Goal: Information Seeking & Learning: Learn about a topic

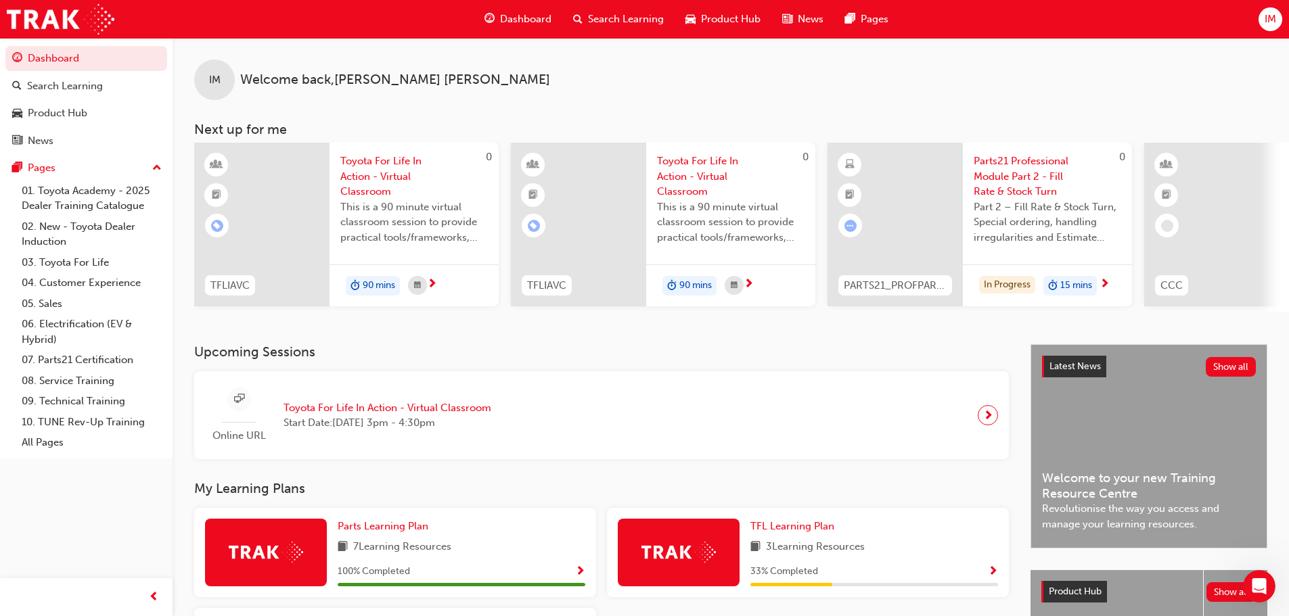
click at [704, 32] on div "Product Hub" at bounding box center [722, 19] width 97 height 28
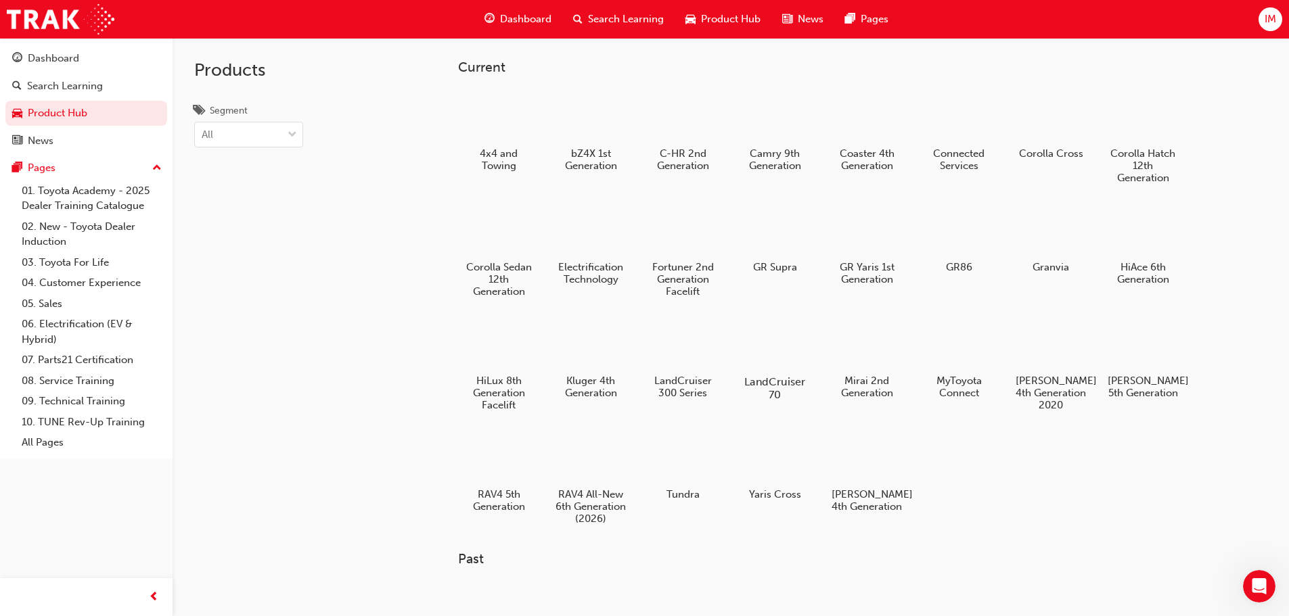
click at [773, 348] on div at bounding box center [774, 343] width 75 height 54
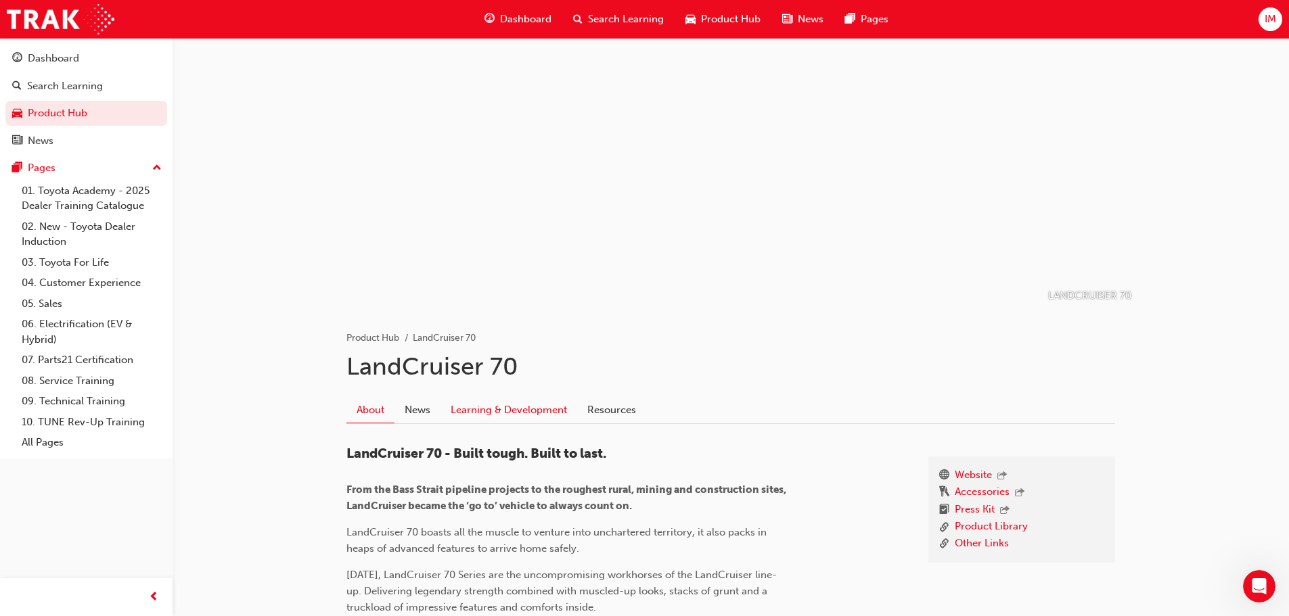
click at [482, 419] on link "Learning & Development" at bounding box center [508, 410] width 137 height 26
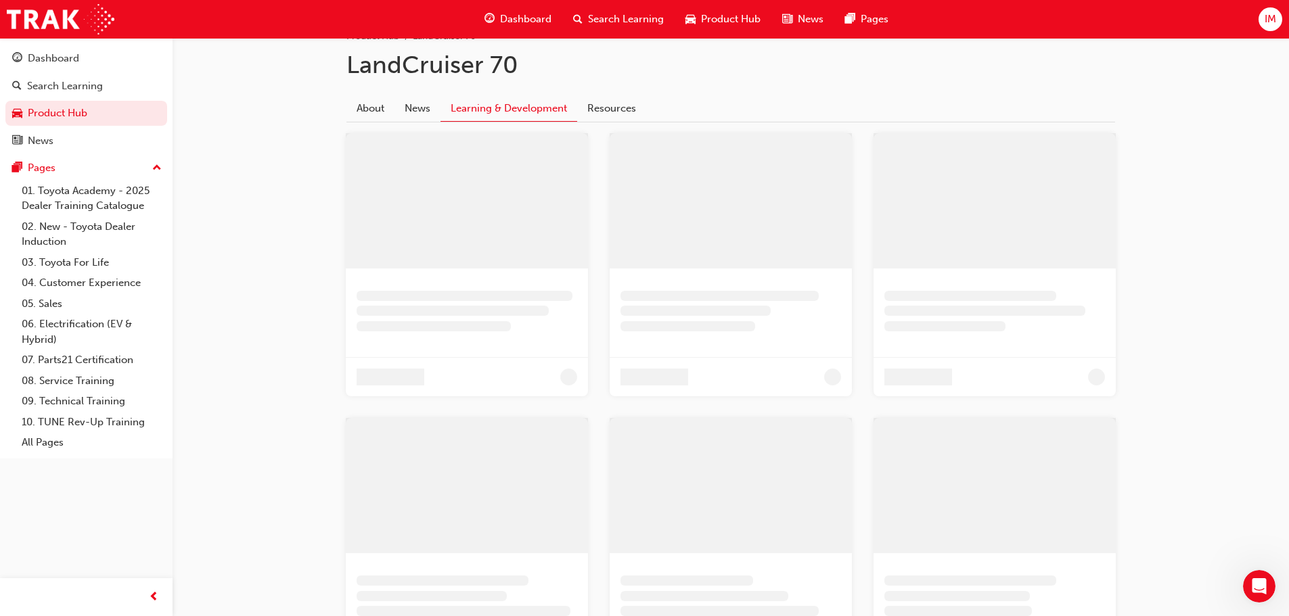
scroll to position [99, 0]
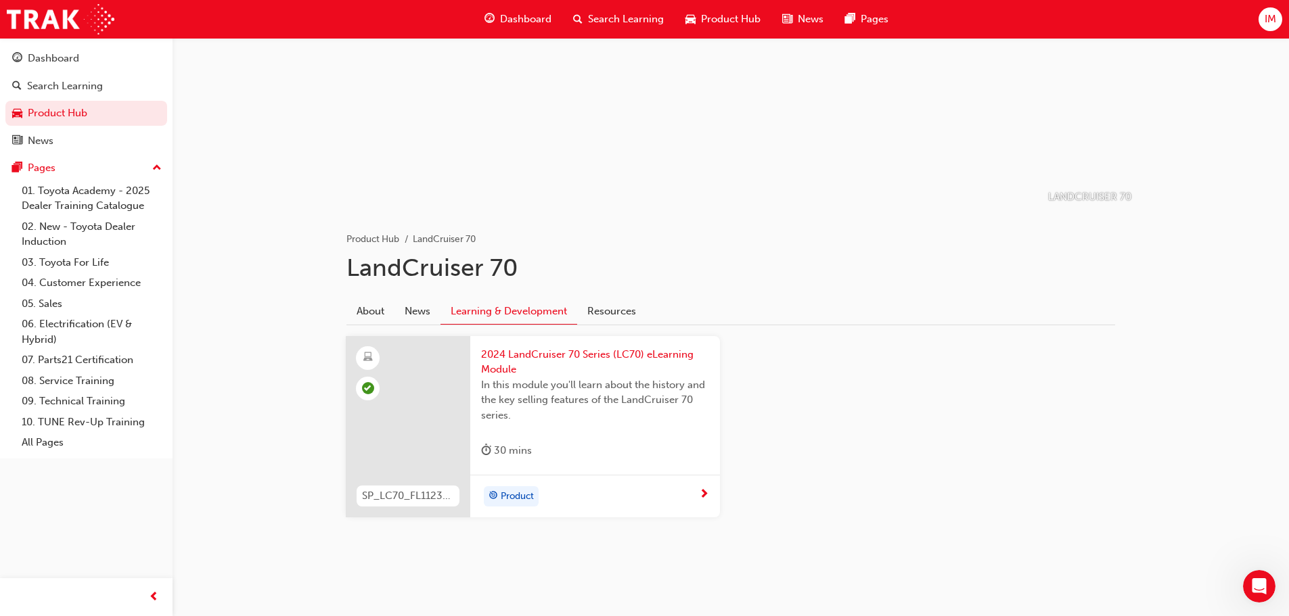
click at [718, 26] on span "Product Hub" at bounding box center [731, 19] width 60 height 16
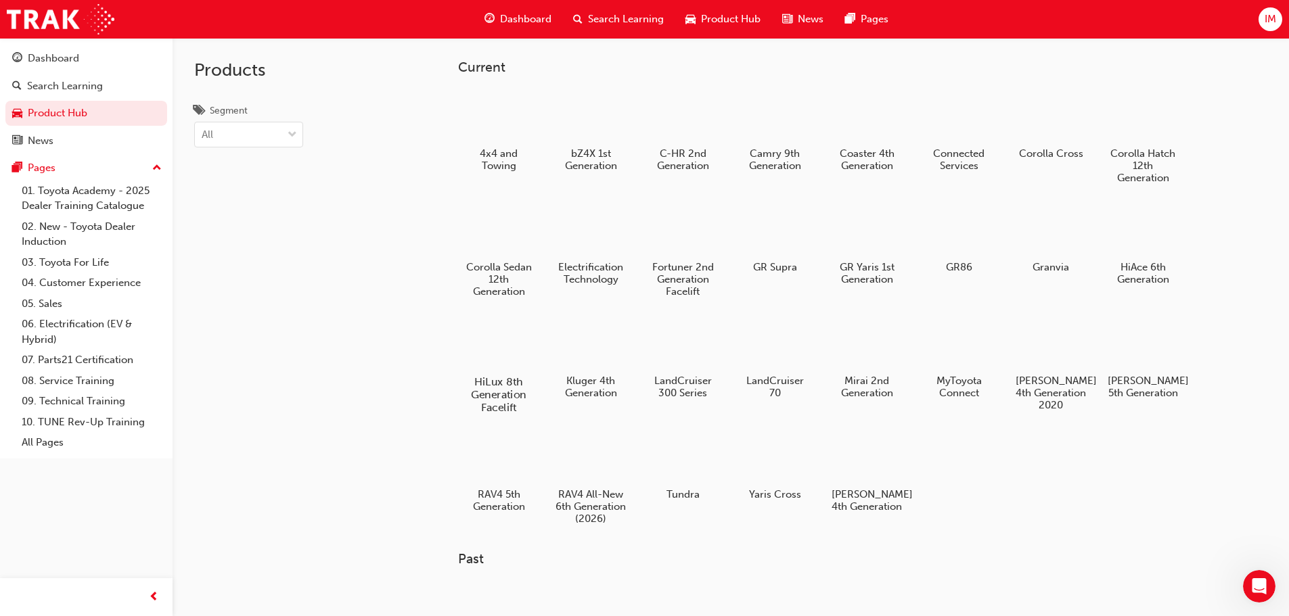
click at [507, 361] on div at bounding box center [498, 343] width 75 height 54
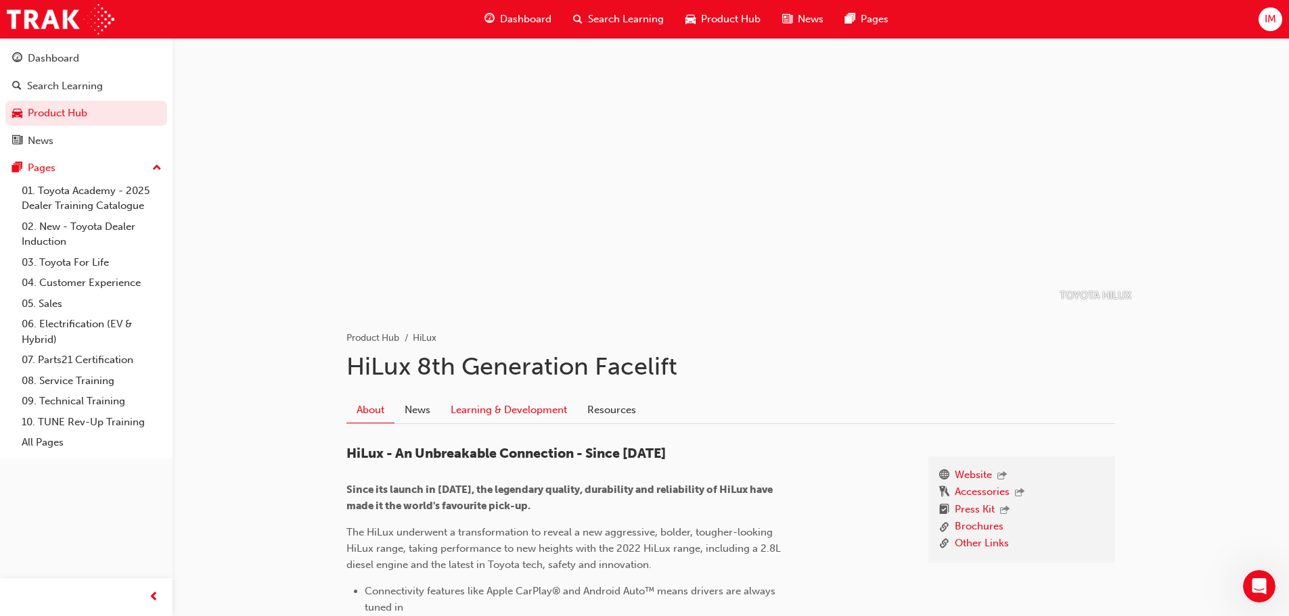
click at [501, 410] on link "Learning & Development" at bounding box center [508, 410] width 137 height 26
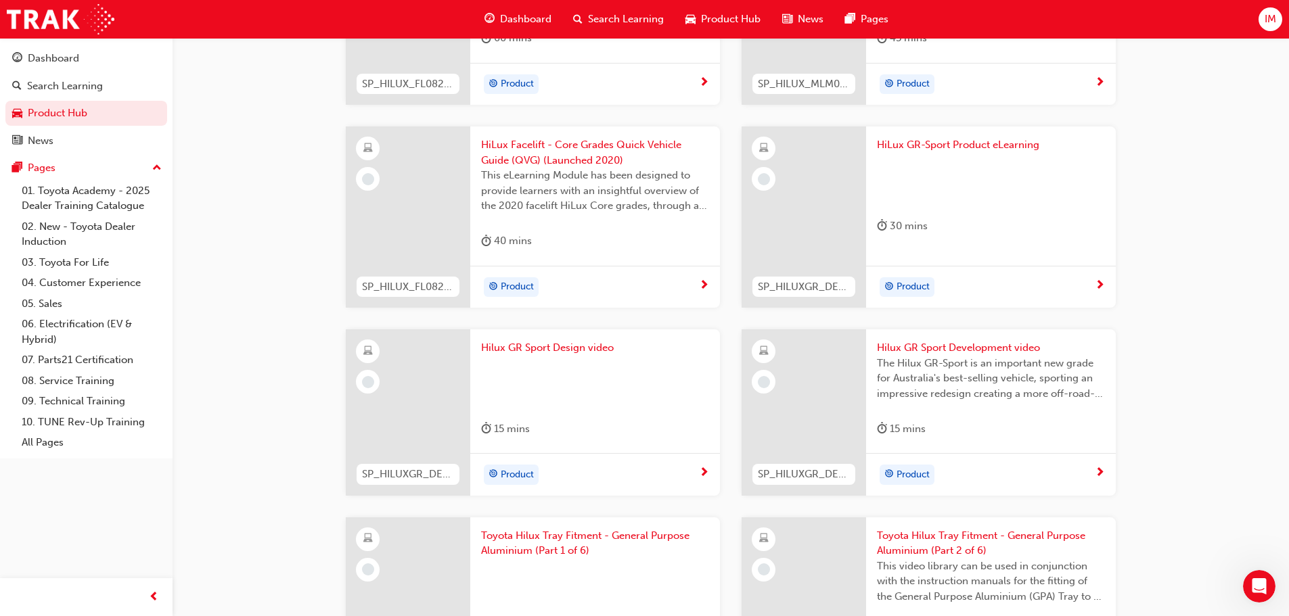
scroll to position [1060, 0]
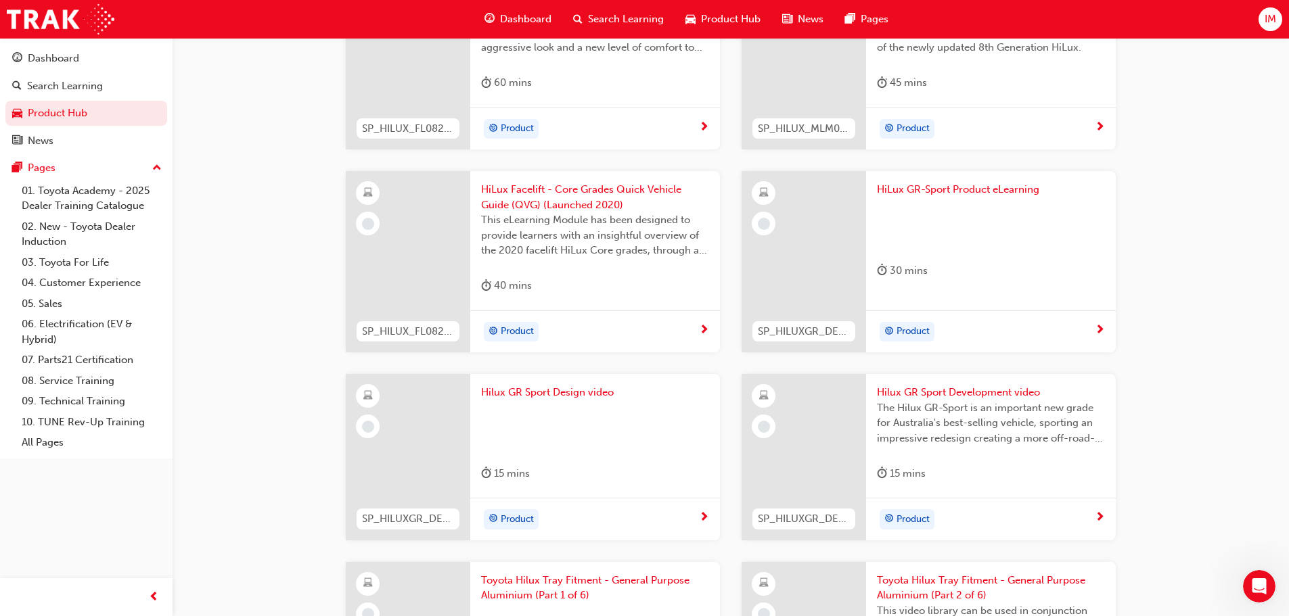
click at [567, 224] on span "This eLearning Module has been designed to provide learners with an insightful …" at bounding box center [595, 235] width 228 height 46
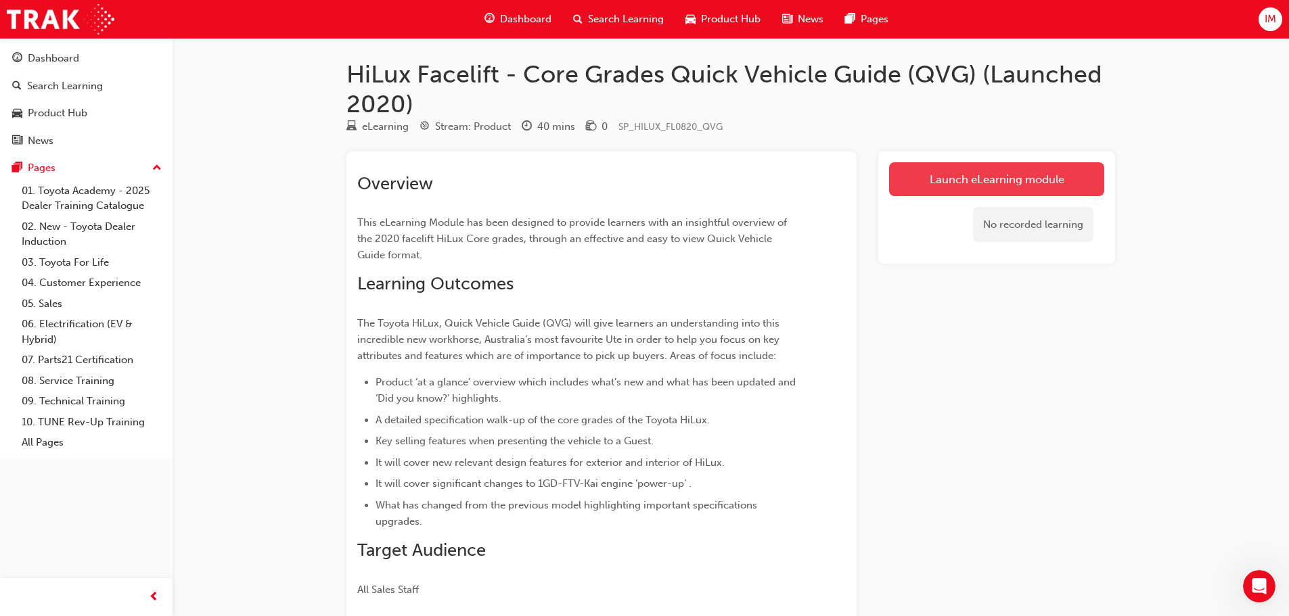
click at [982, 181] on link "Launch eLearning module" at bounding box center [996, 179] width 215 height 34
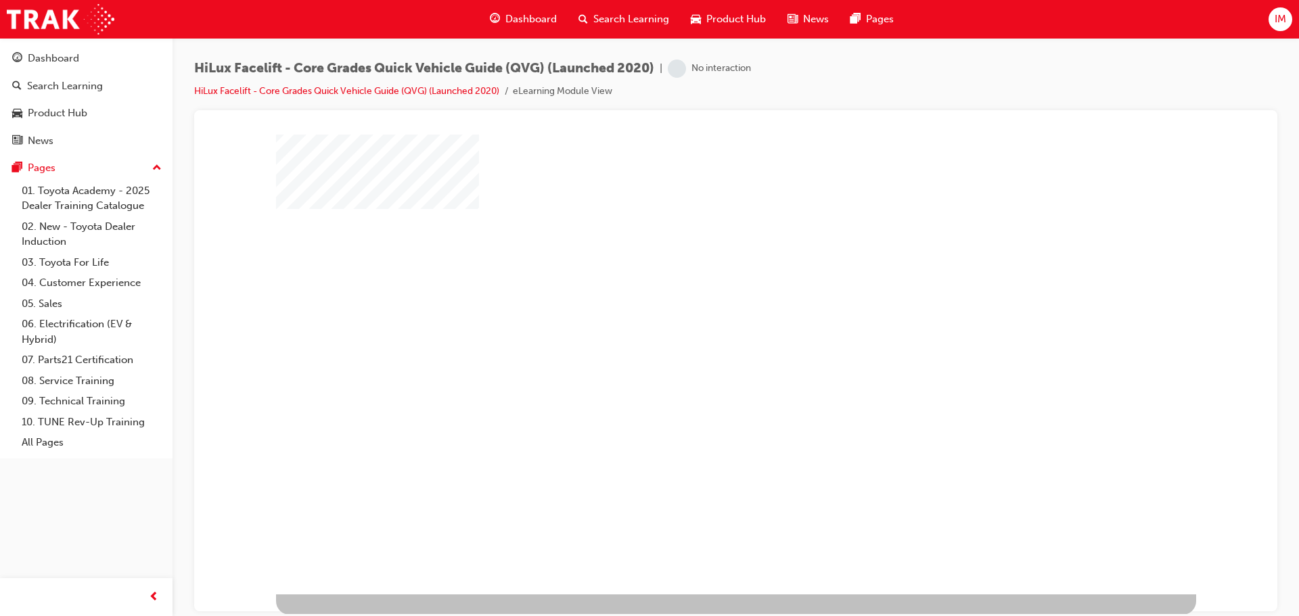
scroll to position [28, 0]
click at [697, 307] on div "play" at bounding box center [697, 307] width 0 height 0
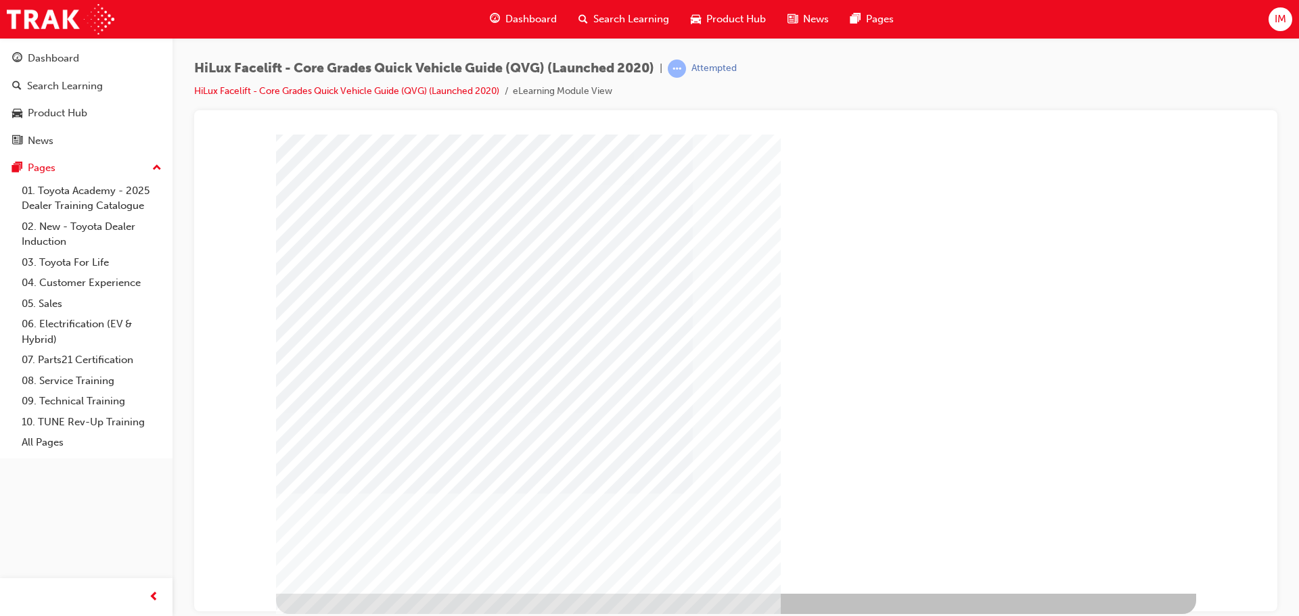
scroll to position [0, 0]
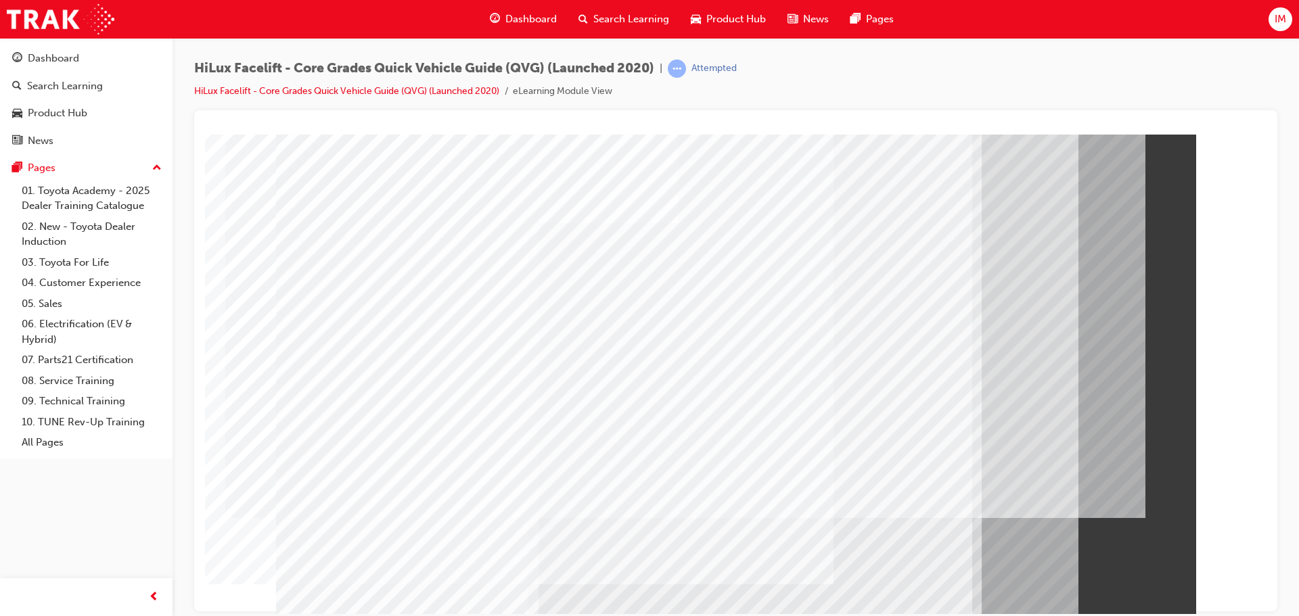
scroll to position [22, 0]
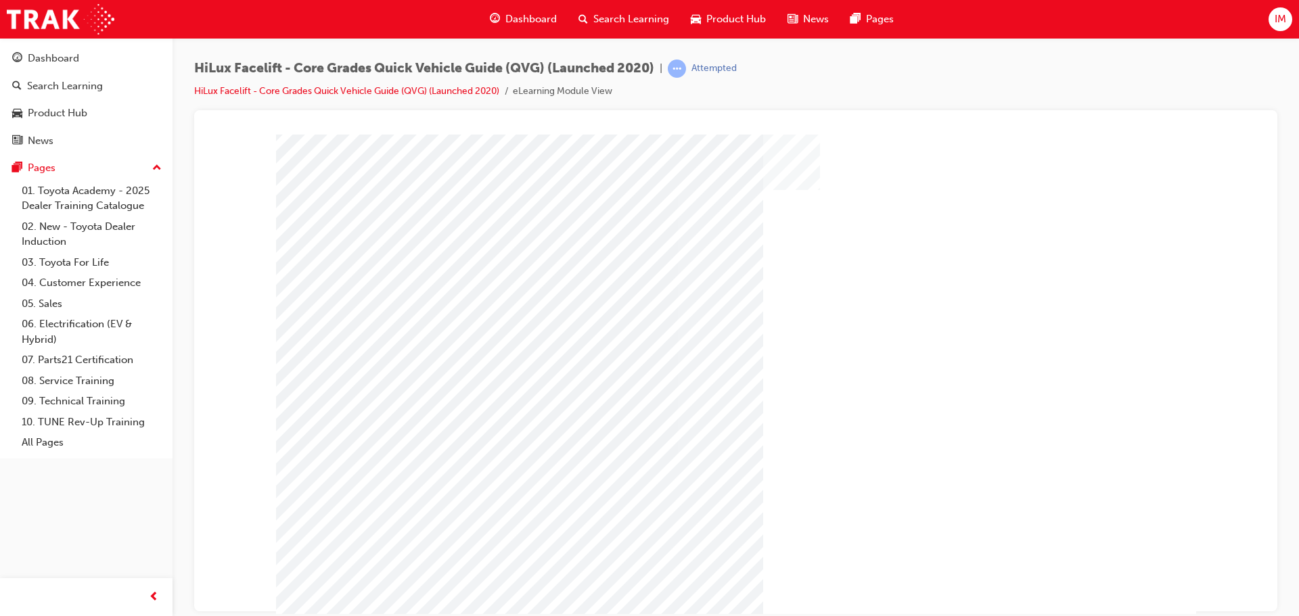
scroll to position [23, 0]
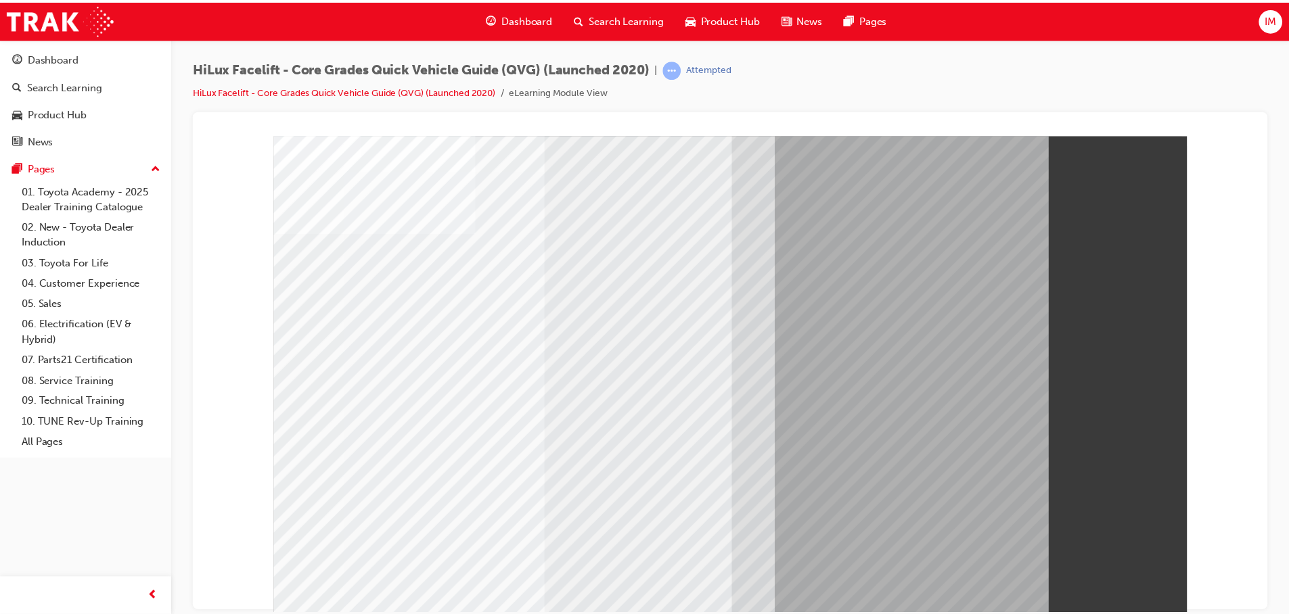
scroll to position [28, 0]
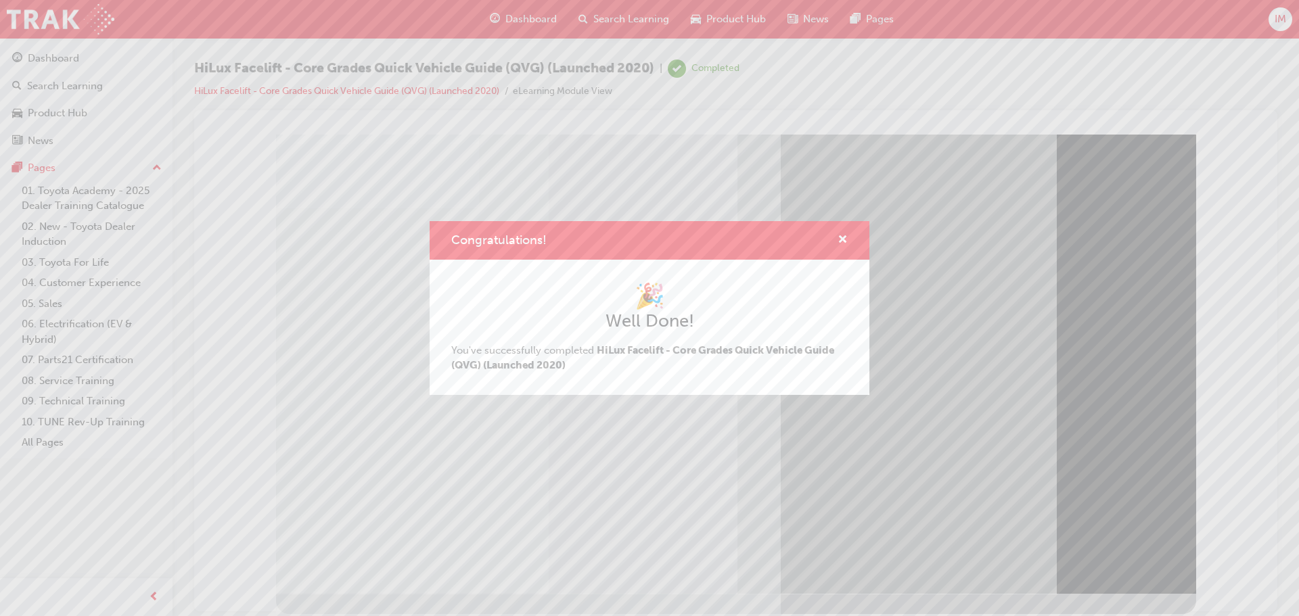
drag, startPoint x: 1105, startPoint y: 582, endPoint x: 900, endPoint y: 447, distance: 245.2
click at [1105, 582] on div "Congratulations! 🎉 Well Done! You've successfully completed HiLux Facelift - Co…" at bounding box center [649, 308] width 1299 height 616
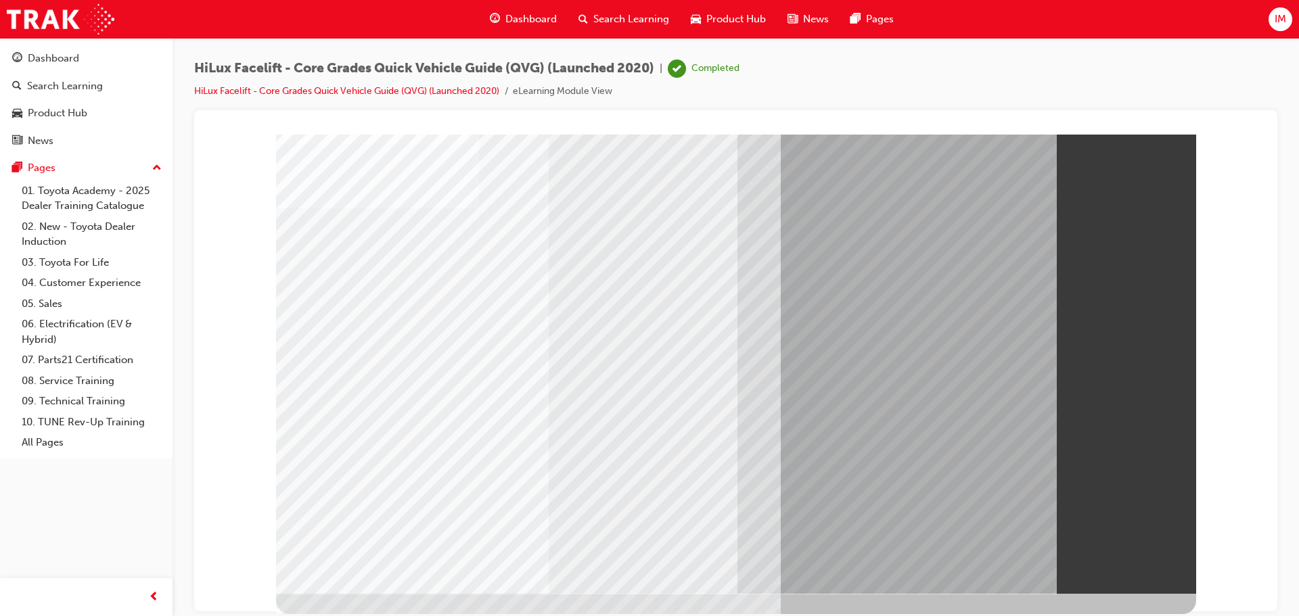
click at [717, 9] on div "Product Hub" at bounding box center [728, 19] width 97 height 28
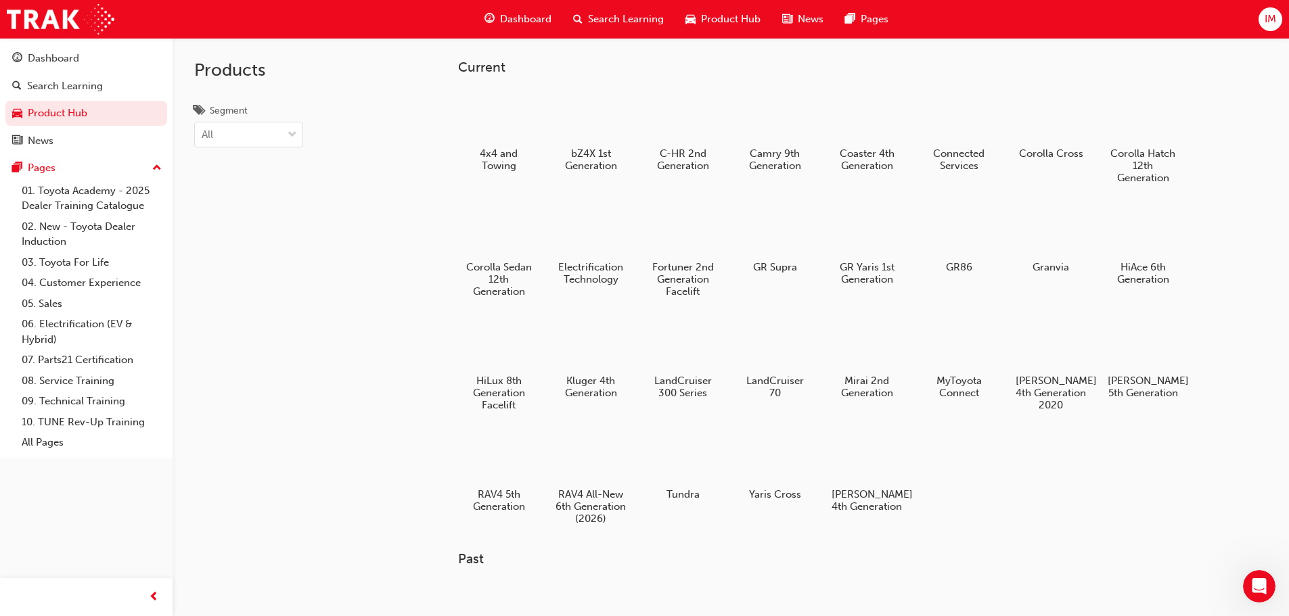
click at [876, 233] on div at bounding box center [866, 230] width 71 height 51
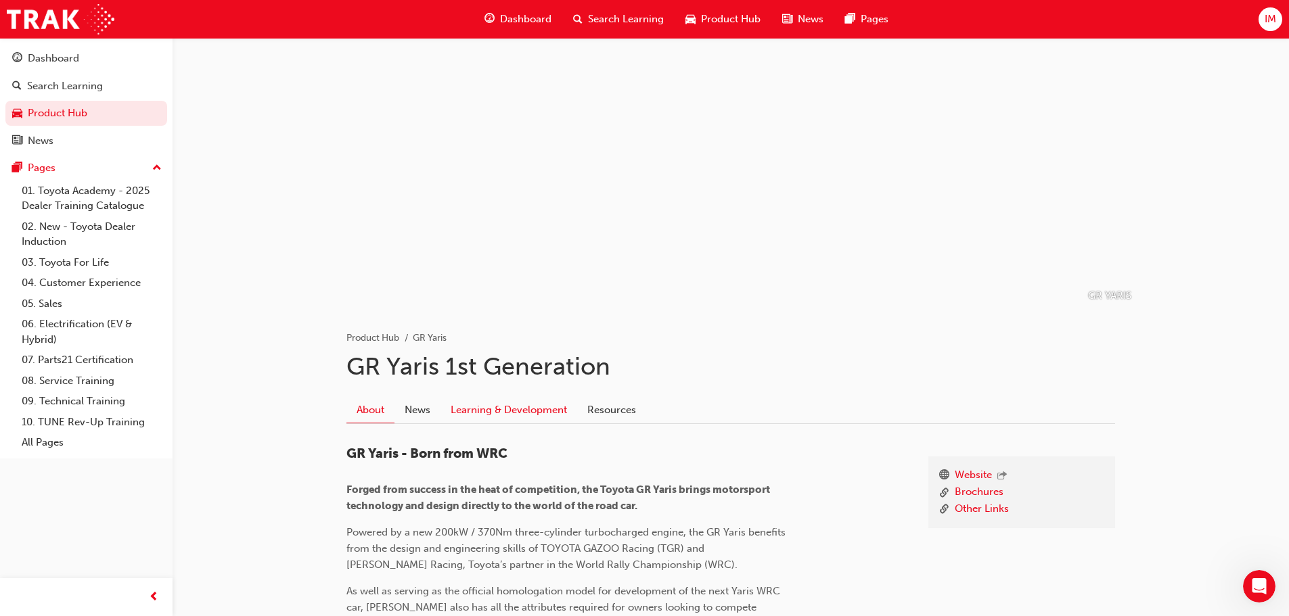
click at [474, 415] on link "Learning & Development" at bounding box center [508, 410] width 137 height 26
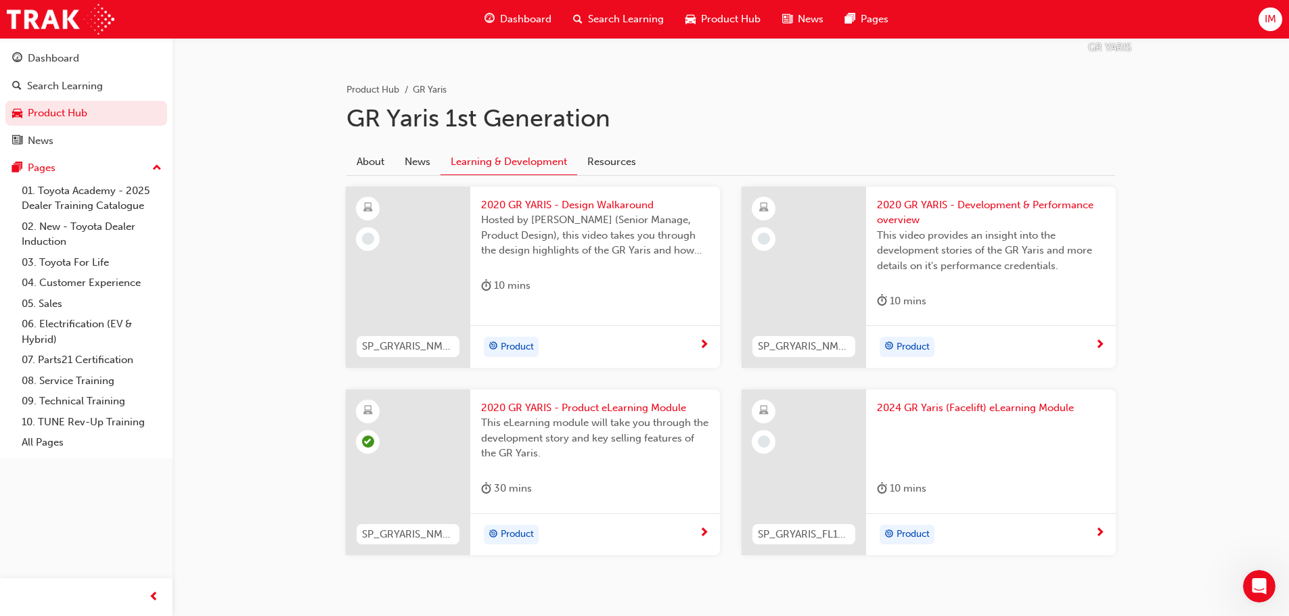
scroll to position [286, 0]
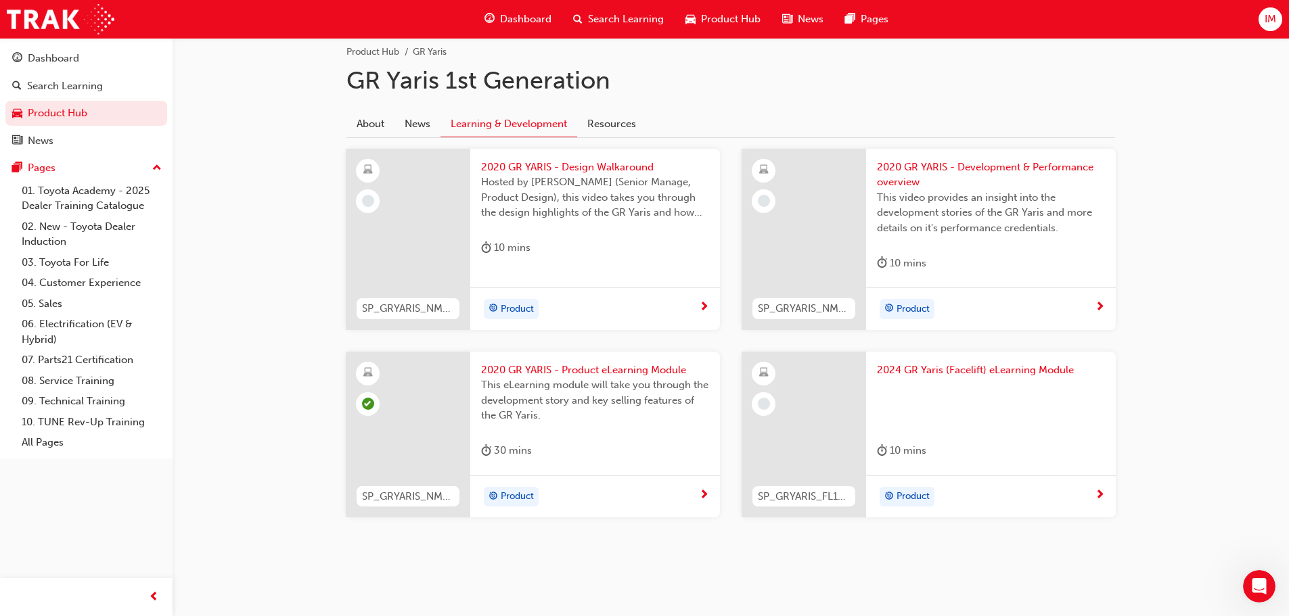
click at [535, 167] on span "2020 GR YARIS - Design Walkaround" at bounding box center [595, 168] width 228 height 16
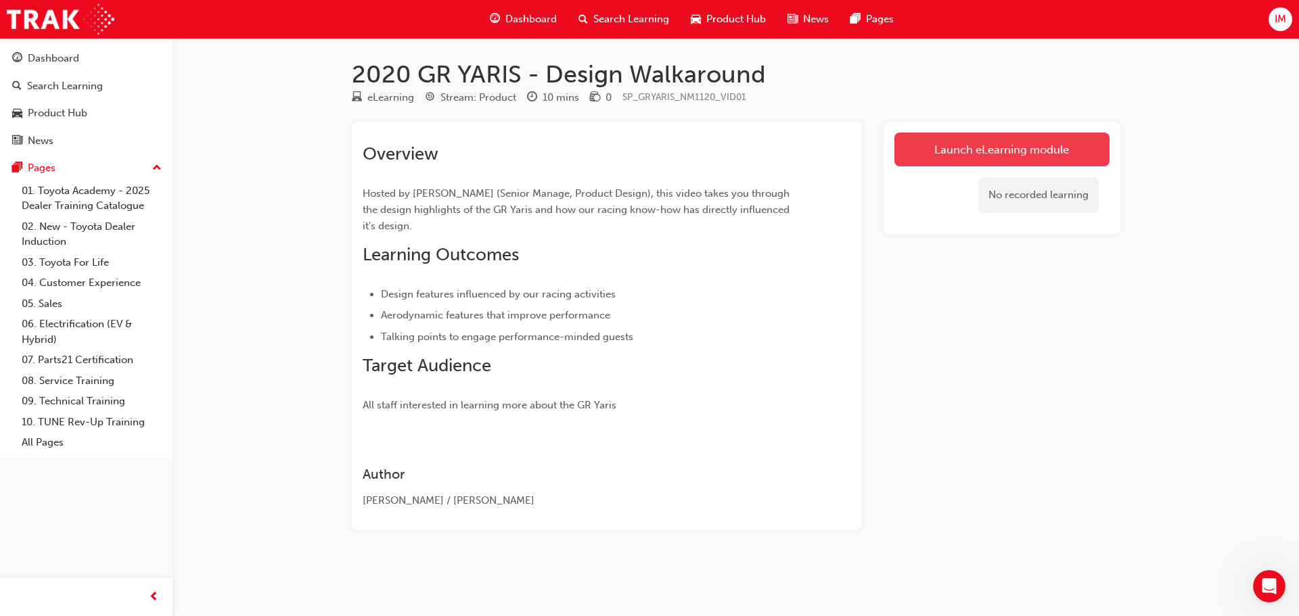
click at [988, 141] on link "Launch eLearning module" at bounding box center [1001, 150] width 215 height 34
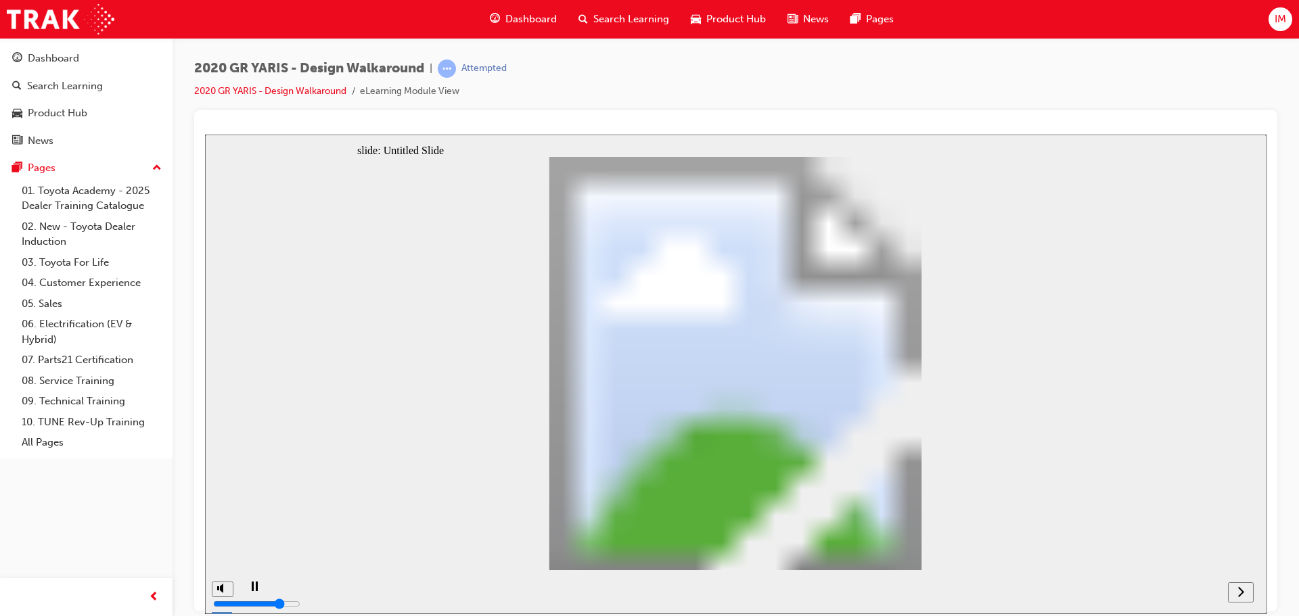
click at [1242, 591] on icon "next" at bounding box center [1241, 591] width 6 height 10
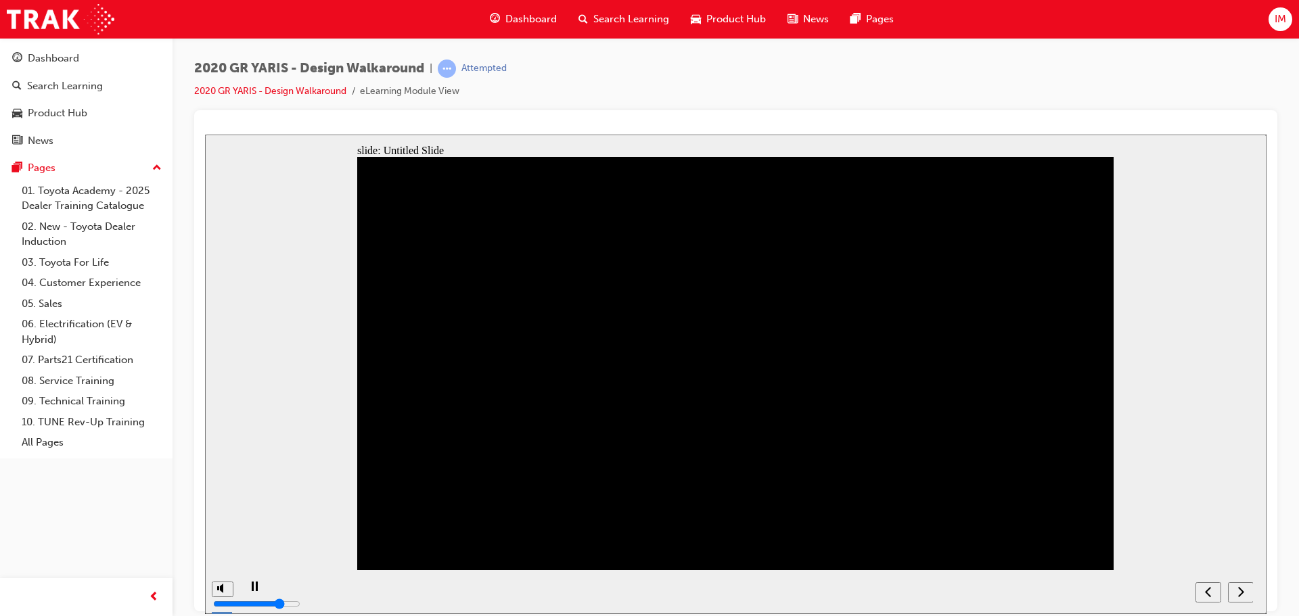
click at [1211, 92] on div "2020 GR YARIS - Design Walkaround | Attempted 2020 GR YARIS - Design Walkaround…" at bounding box center [735, 85] width 1083 height 51
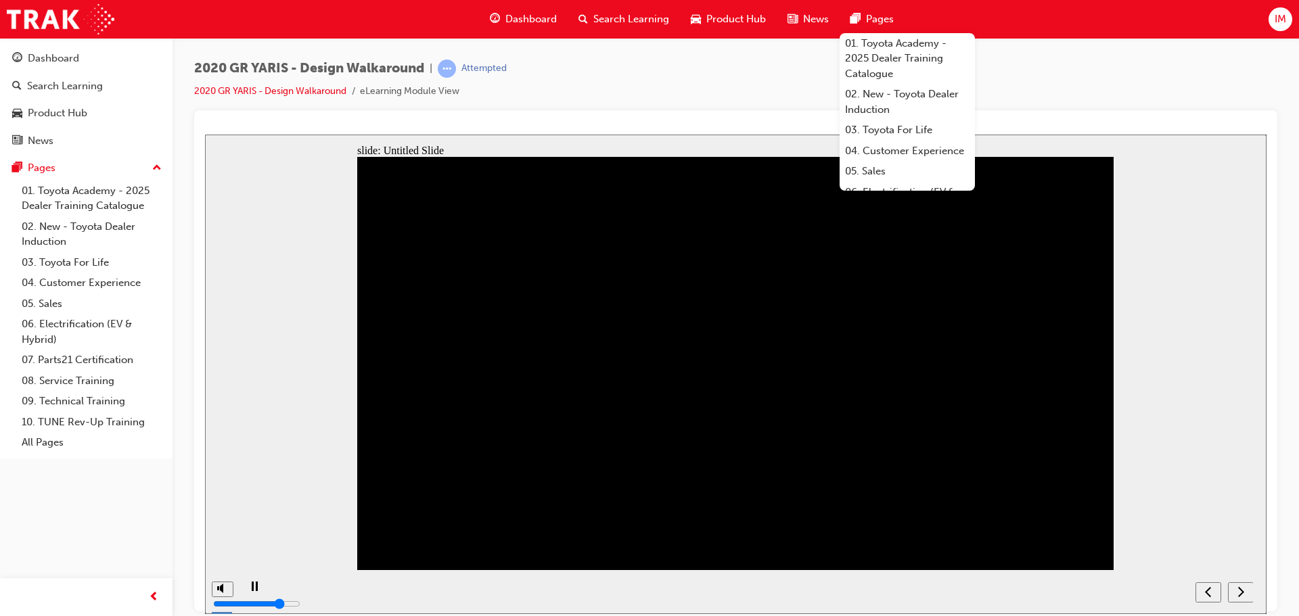
click at [1084, 87] on div "2020 GR YARIS - Design Walkaround | Attempted 2020 GR YARIS - Design Walkaround…" at bounding box center [735, 85] width 1083 height 51
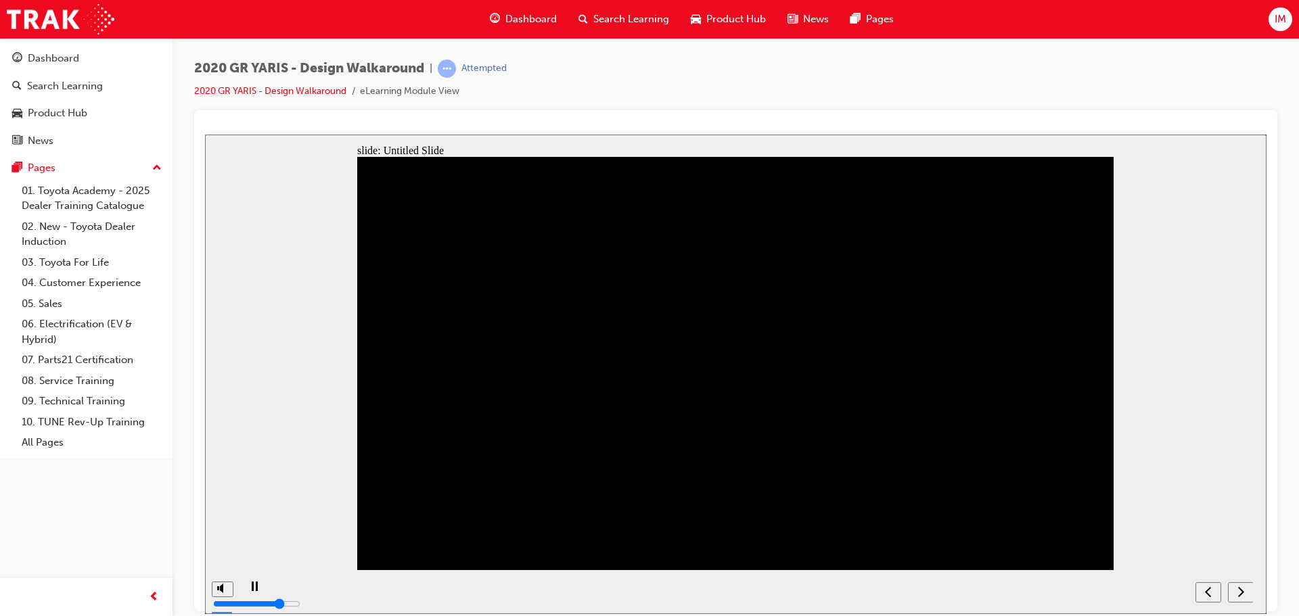
click at [1238, 583] on button "next" at bounding box center [1241, 592] width 26 height 20
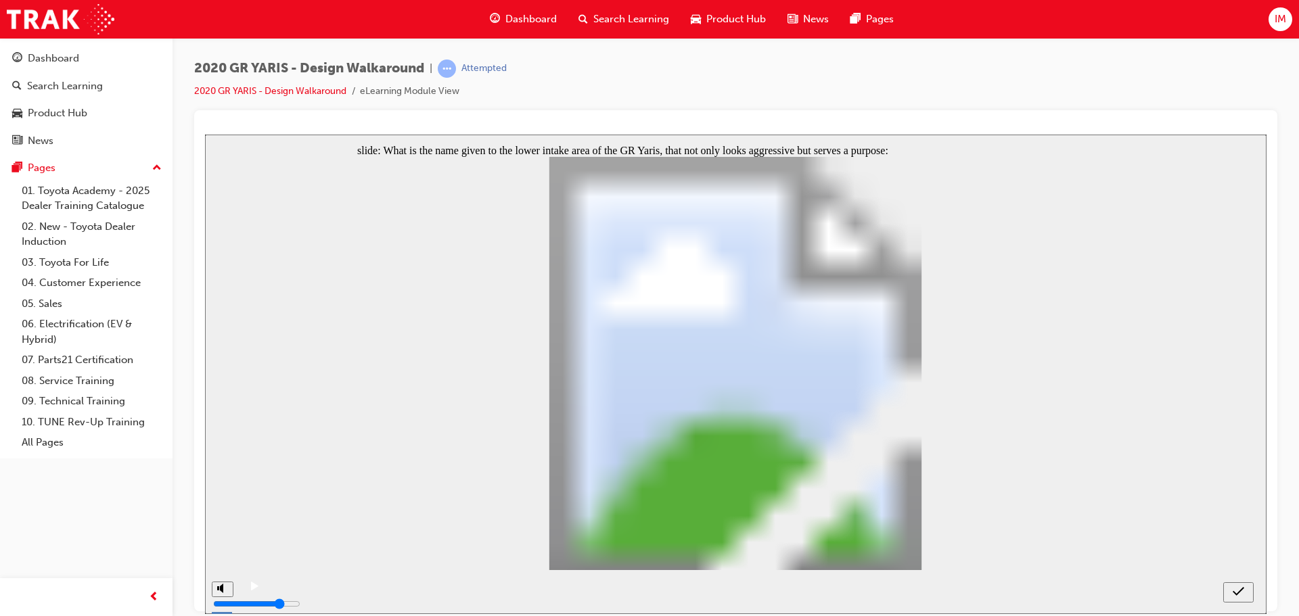
radio input "true"
drag, startPoint x: 1237, startPoint y: 588, endPoint x: 1230, endPoint y: 588, distance: 7.4
click at [1237, 588] on icon "submit" at bounding box center [1237, 591] width 11 height 12
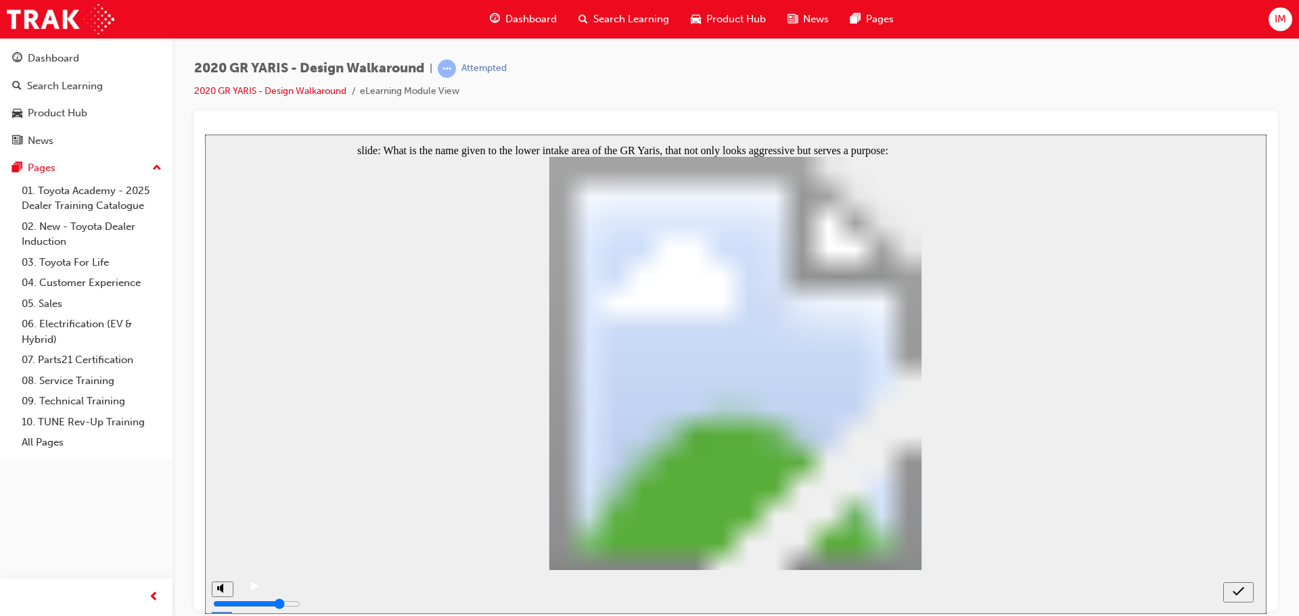
radio input "true"
click at [1229, 586] on div "submit" at bounding box center [1238, 592] width 20 height 14
radio input "true"
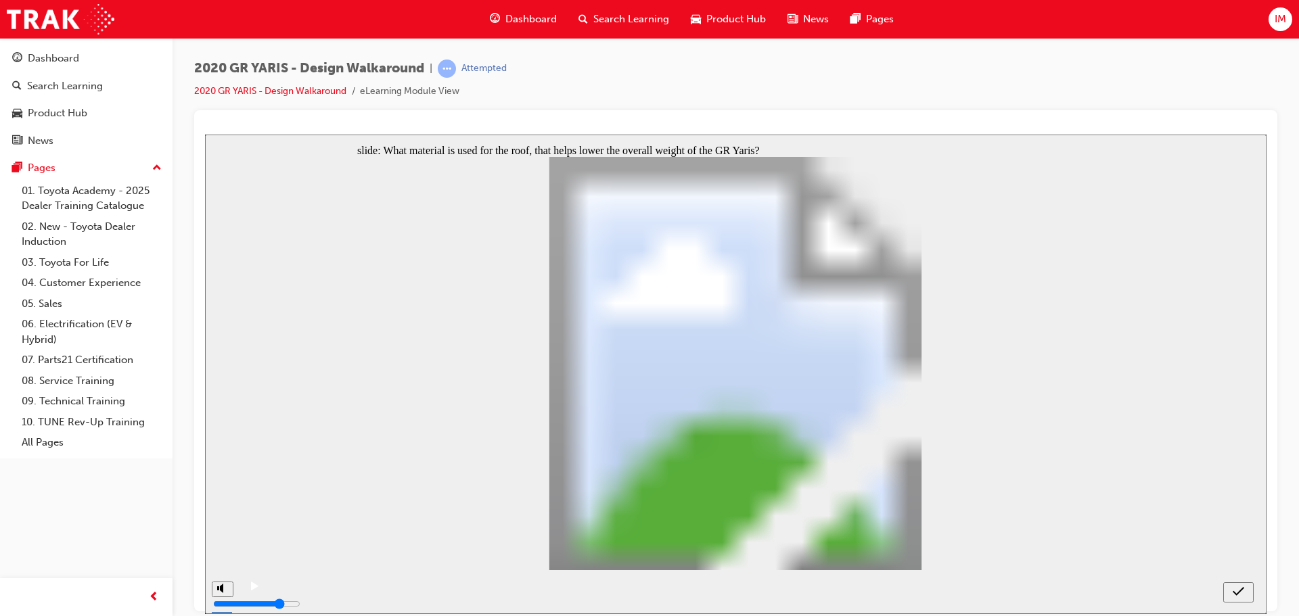
click at [1233, 590] on icon "submit" at bounding box center [1237, 591] width 11 height 12
radio input "true"
click at [1230, 584] on button "submit" at bounding box center [1238, 592] width 30 height 20
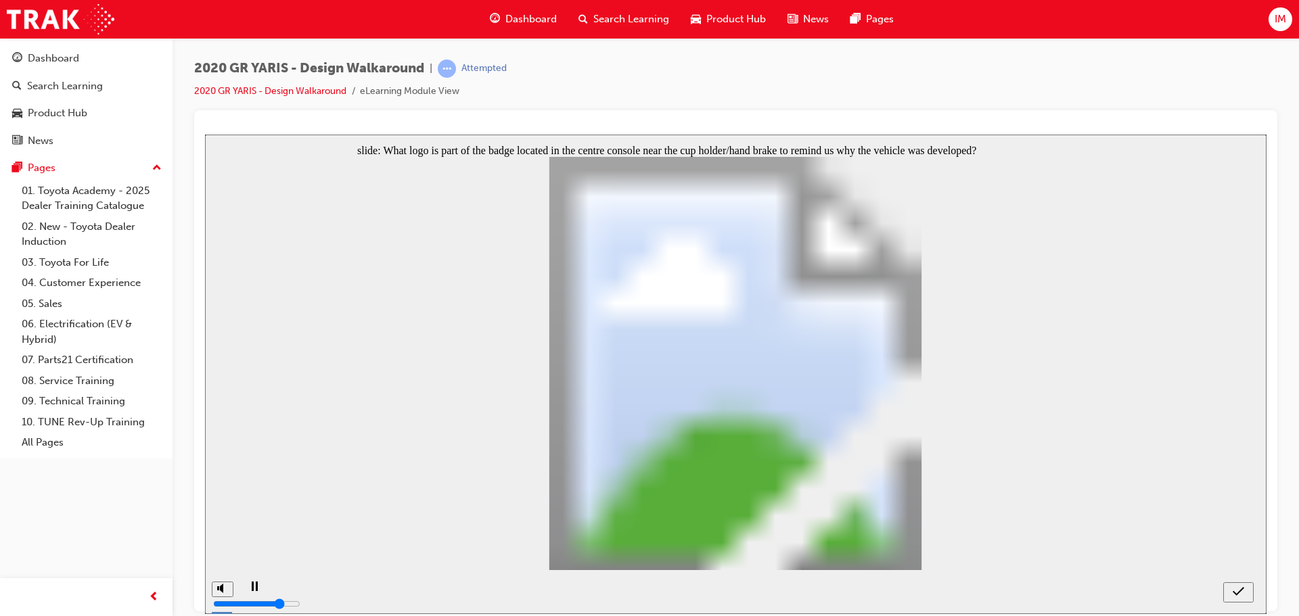
radio input "true"
click at [1229, 587] on div "submit" at bounding box center [1238, 592] width 20 height 14
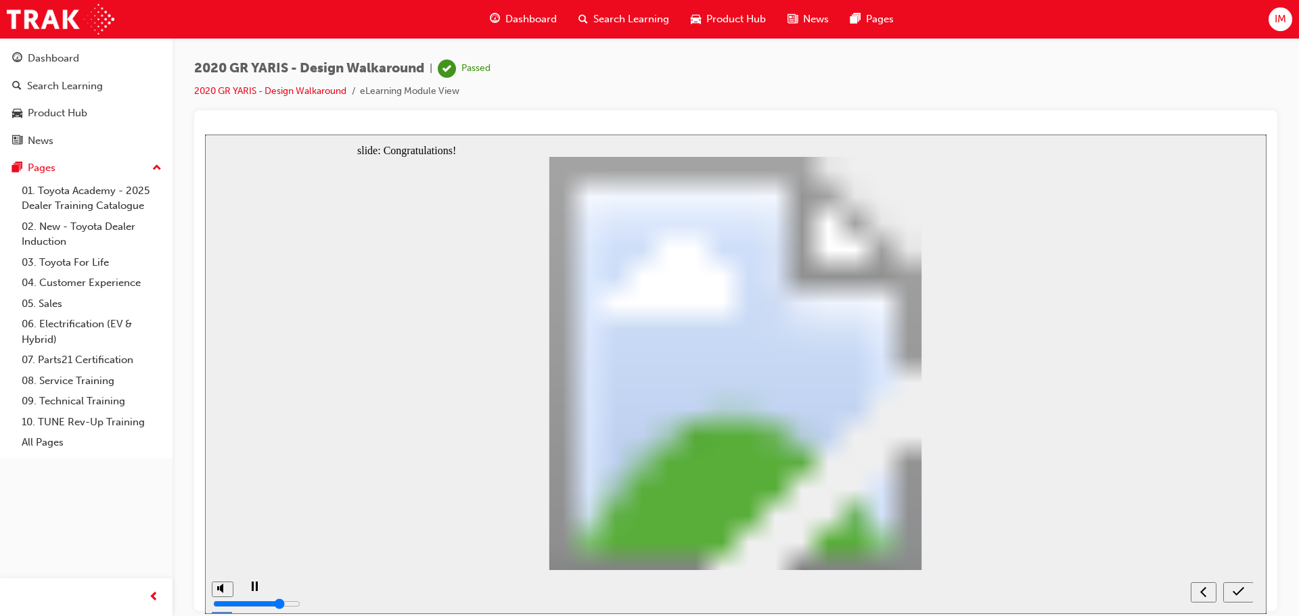
click at [1207, 593] on div "previous" at bounding box center [1203, 592] width 15 height 14
click at [1207, 593] on icon "previous" at bounding box center [1208, 591] width 6 height 10
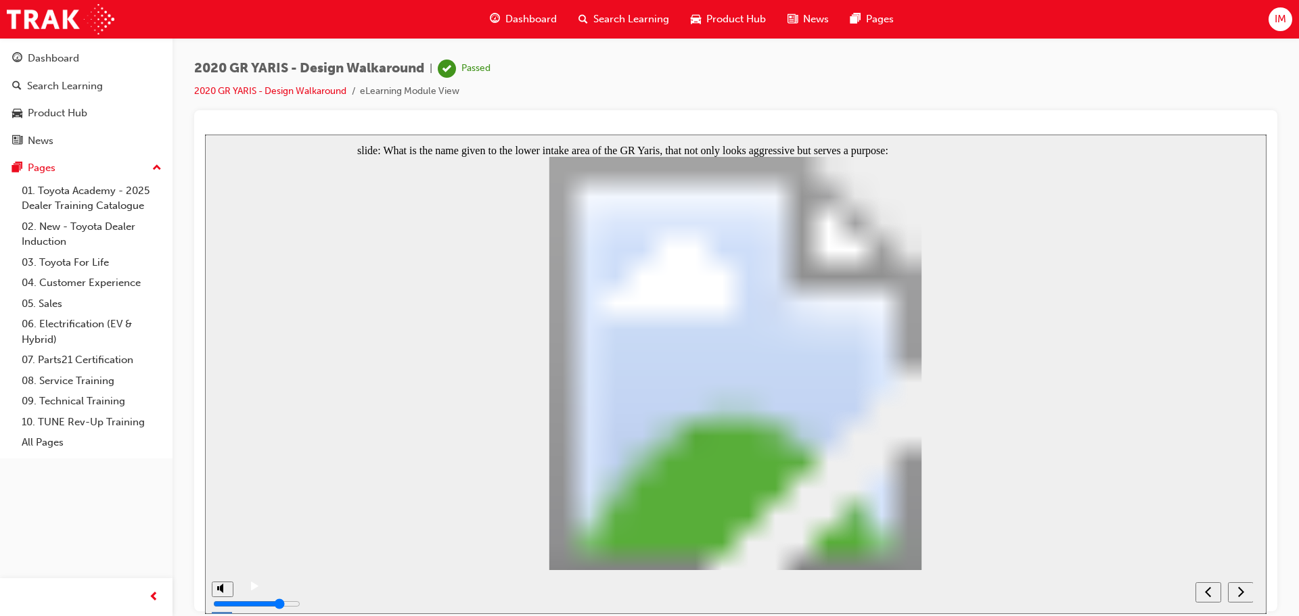
click at [1233, 586] on div "next" at bounding box center [1240, 592] width 15 height 14
click at [1245, 600] on button "submit" at bounding box center [1238, 592] width 30 height 20
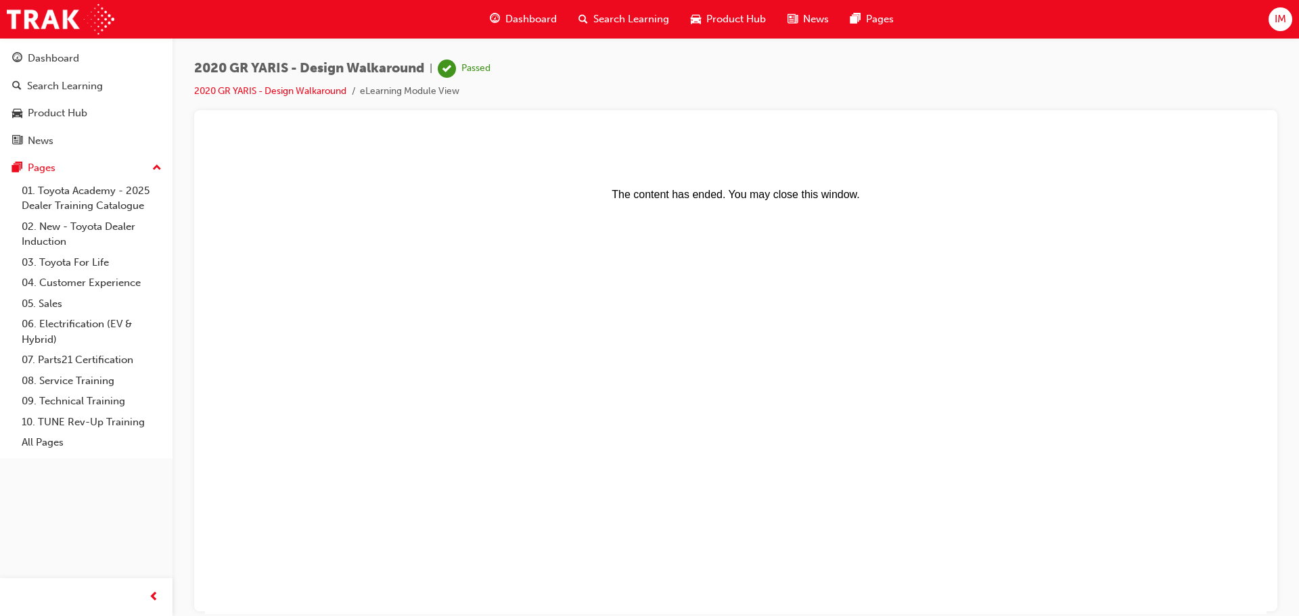
click at [710, 6] on div "Product Hub" at bounding box center [728, 19] width 97 height 28
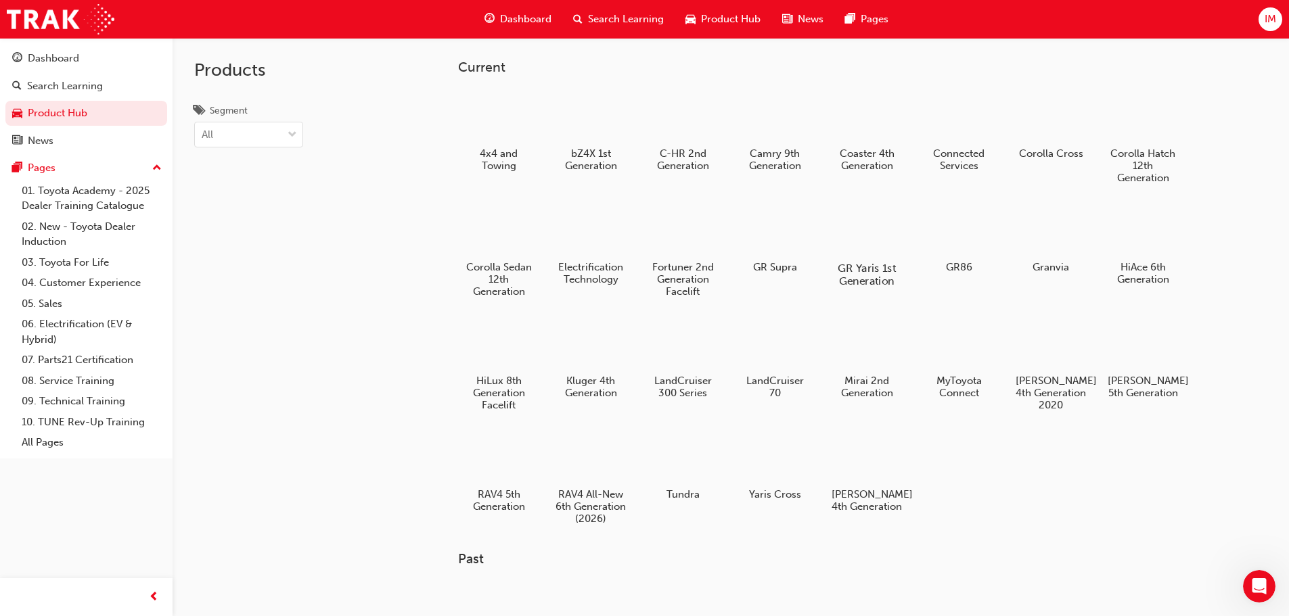
click at [878, 254] on div at bounding box center [866, 229] width 75 height 54
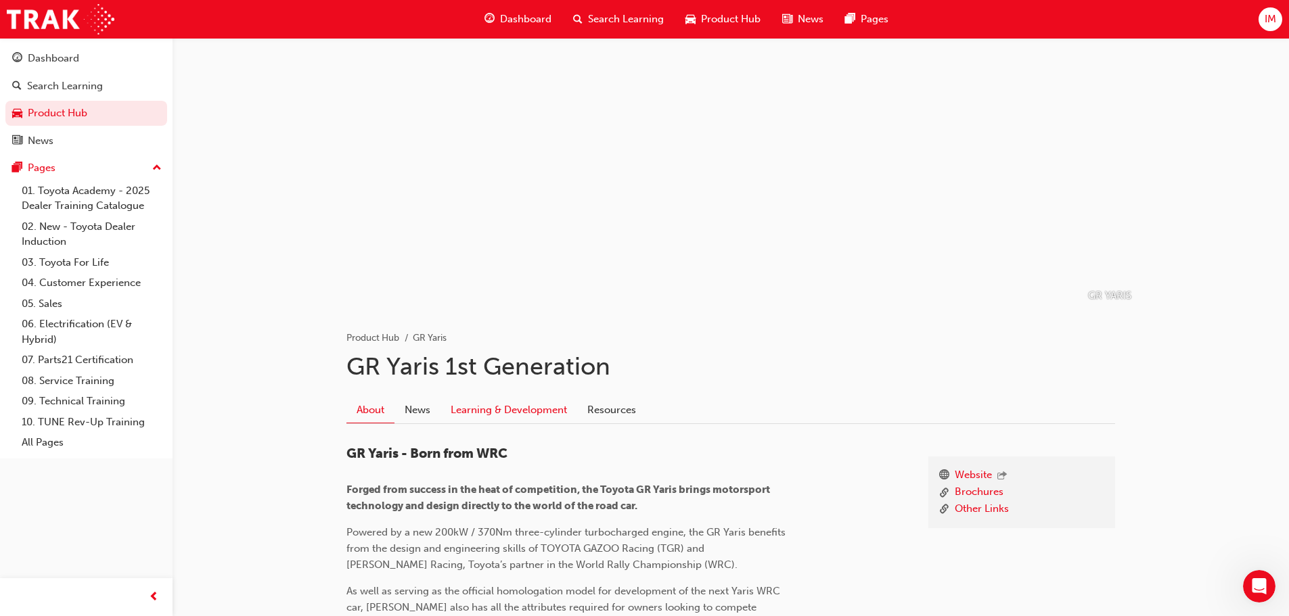
click at [507, 407] on link "Learning & Development" at bounding box center [508, 410] width 137 height 26
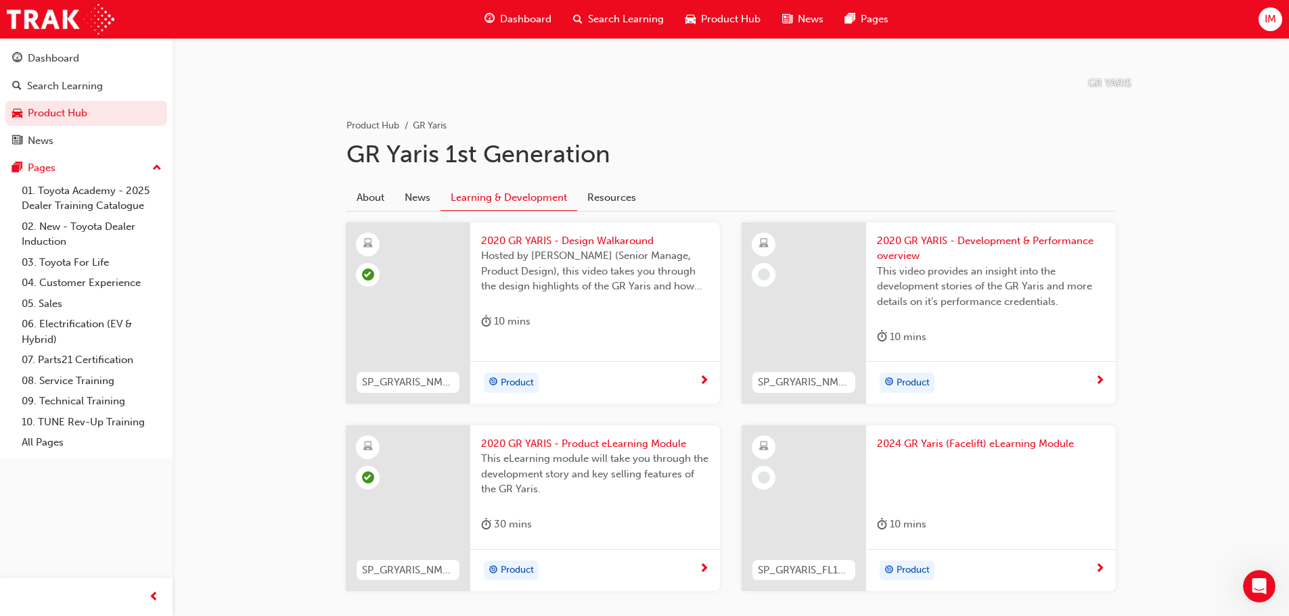
scroll to position [225, 0]
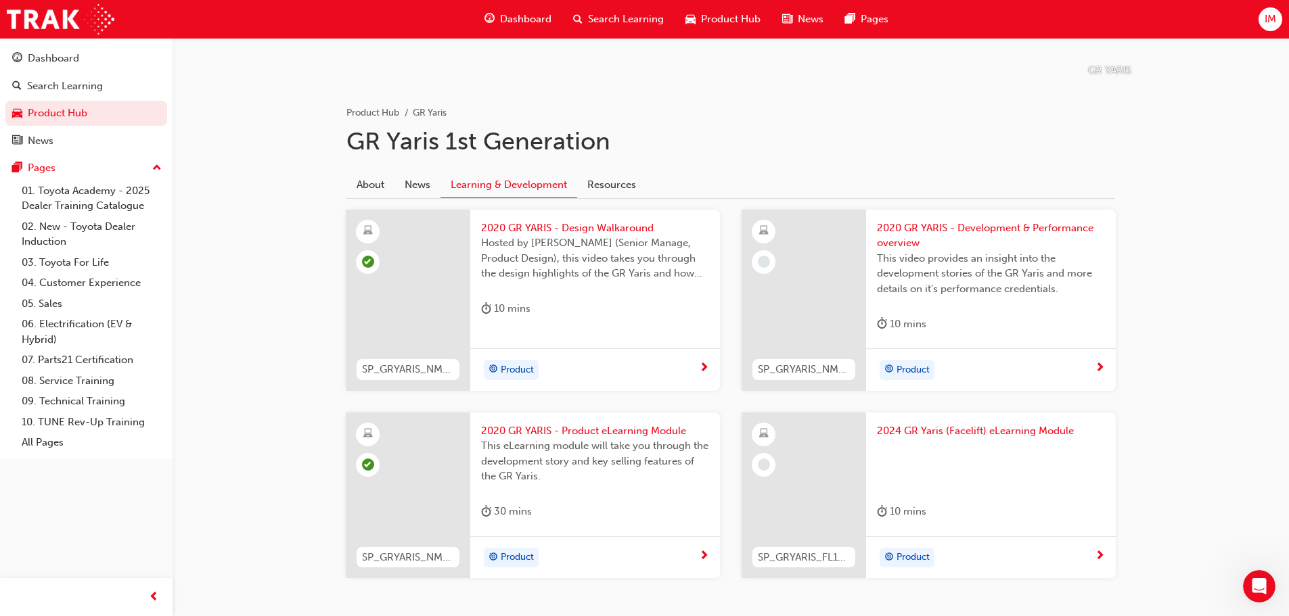
click at [902, 260] on span "This video provides an insight into the development stories of the GR Yaris and…" at bounding box center [991, 274] width 228 height 46
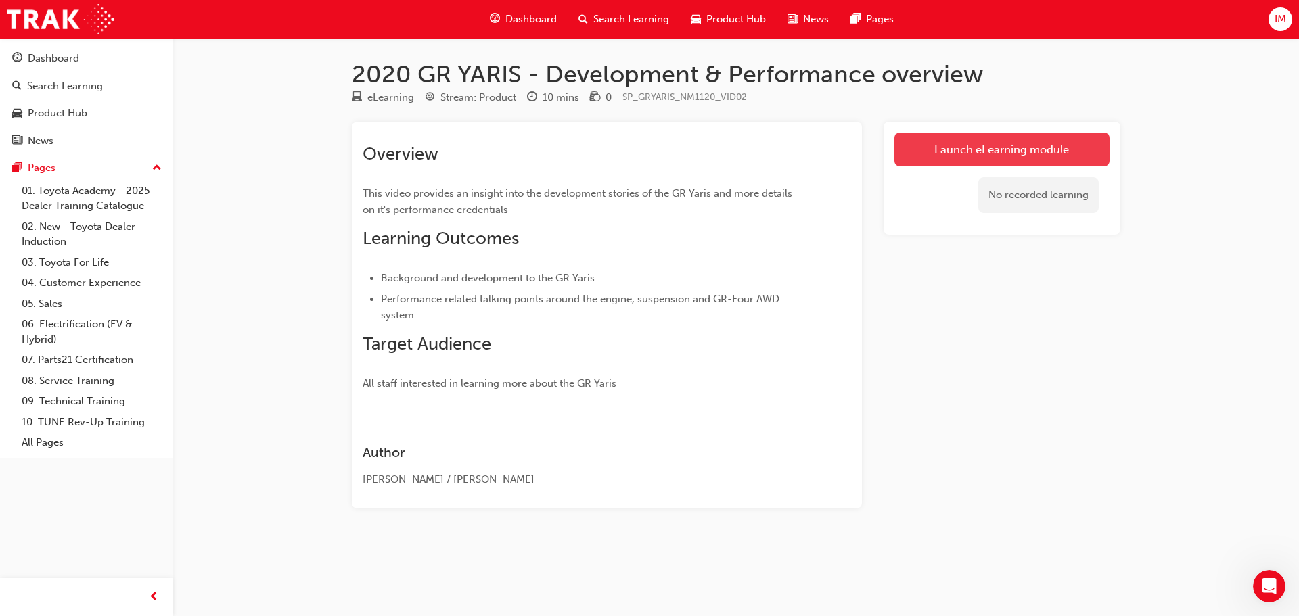
click at [968, 154] on link "Launch eLearning module" at bounding box center [1001, 150] width 215 height 34
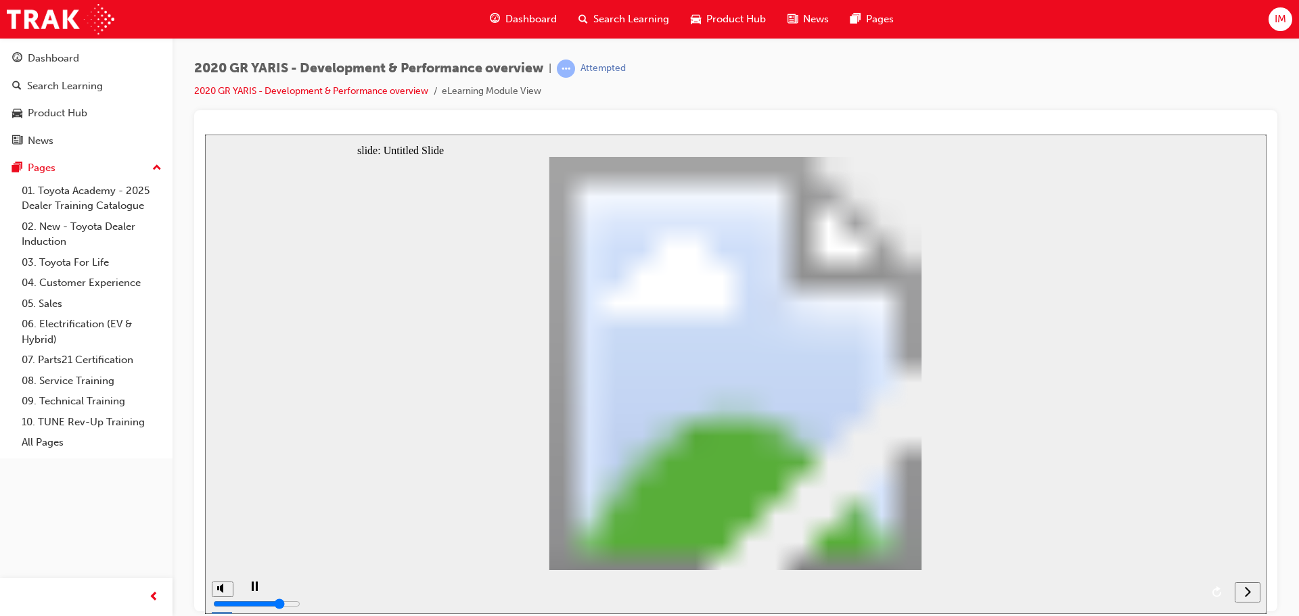
click at [1243, 585] on div "next" at bounding box center [1247, 592] width 15 height 14
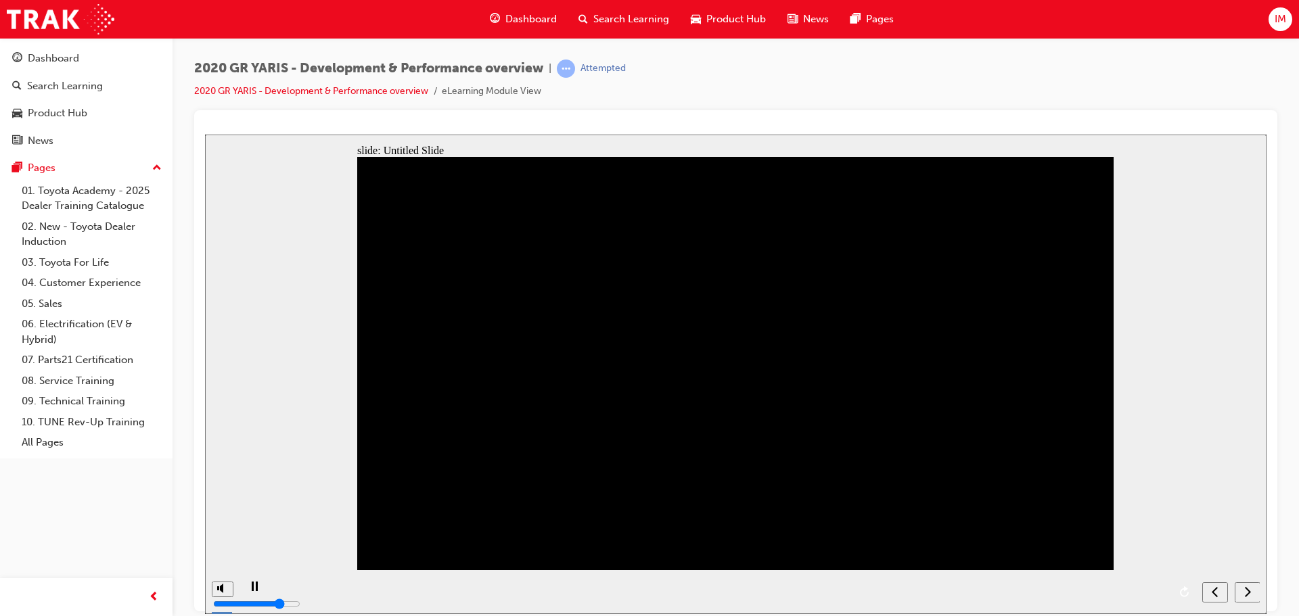
click at [1243, 585] on div "next" at bounding box center [1247, 592] width 15 height 14
click at [256, 591] on rect "play/pause" at bounding box center [257, 585] width 2 height 9
click at [253, 590] on icon "play/pause" at bounding box center [254, 585] width 7 height 9
click at [391, 591] on div "playback controls" at bounding box center [717, 592] width 956 height 44
click at [1251, 591] on div "next" at bounding box center [1247, 592] width 15 height 14
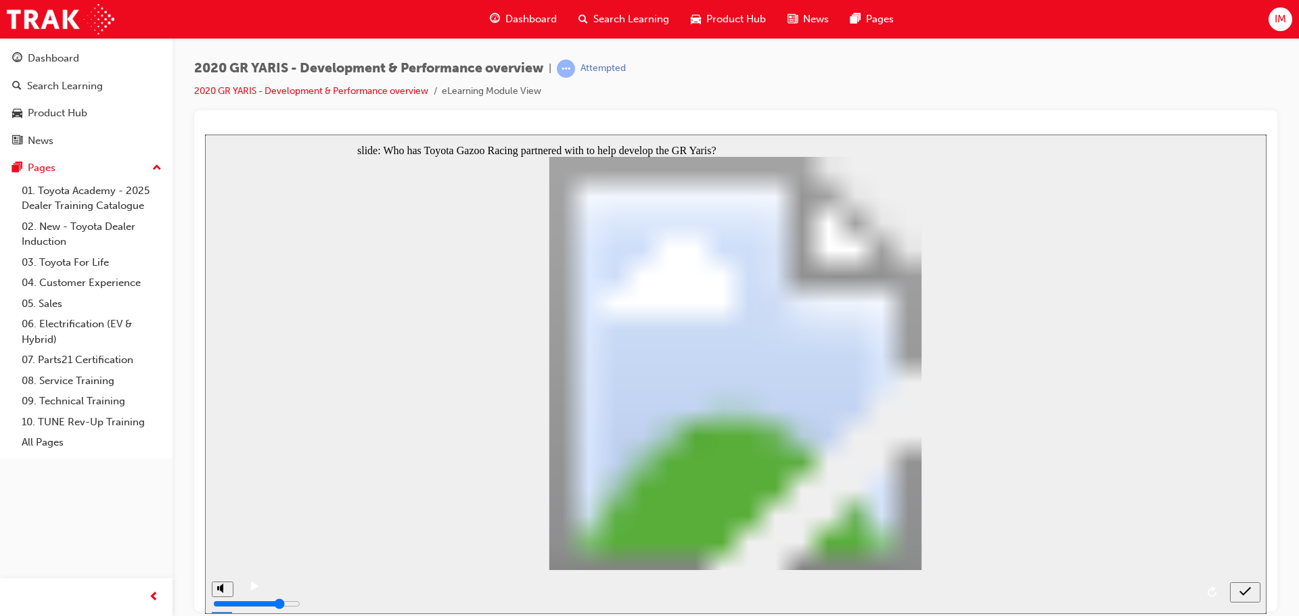
click at [1235, 586] on div "submit" at bounding box center [1245, 592] width 20 height 14
radio input "false"
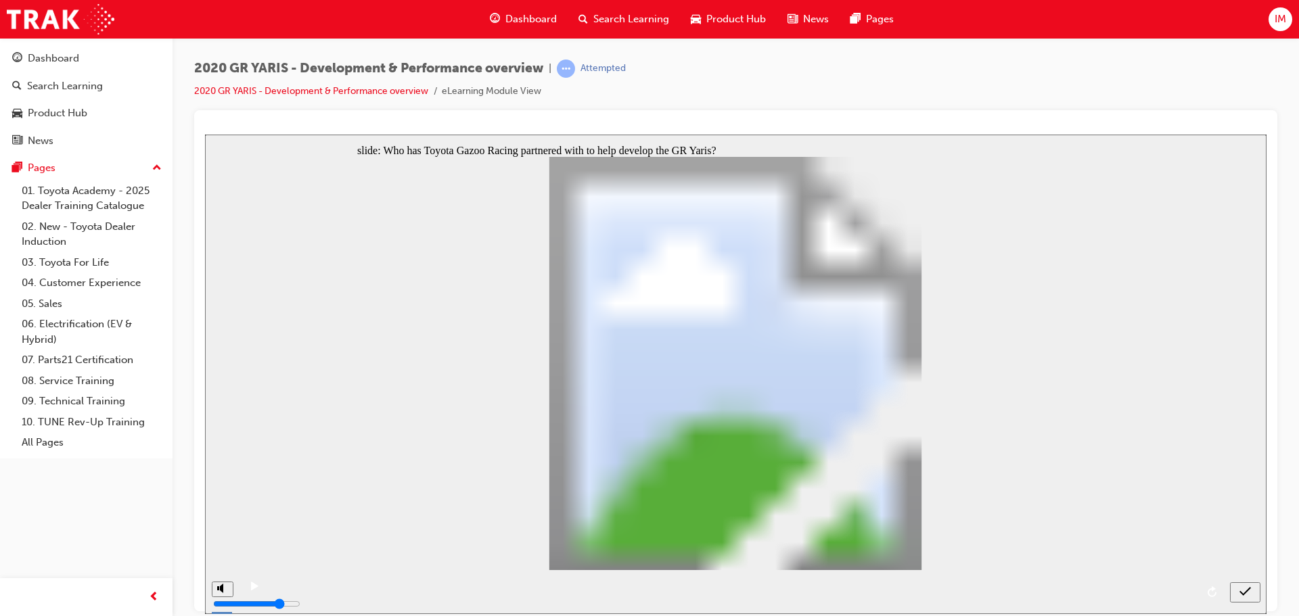
radio input "true"
click at [1241, 588] on icon "submit" at bounding box center [1244, 591] width 11 height 12
radio input "true"
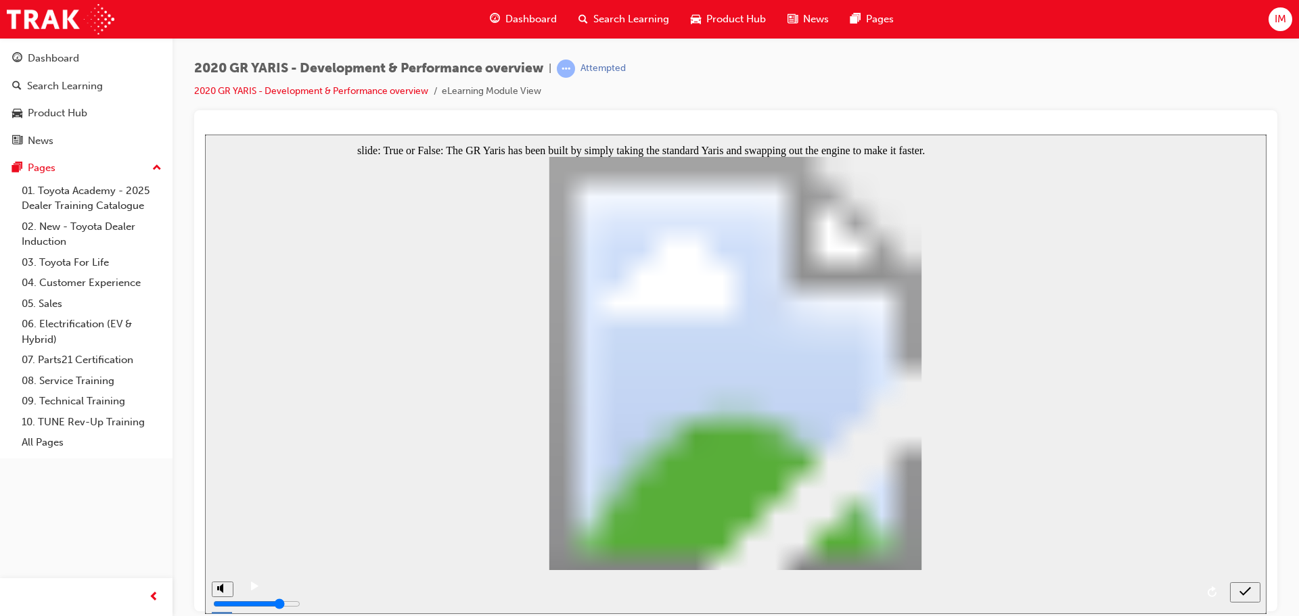
click at [1240, 585] on icon "submit" at bounding box center [1244, 591] width 11 height 12
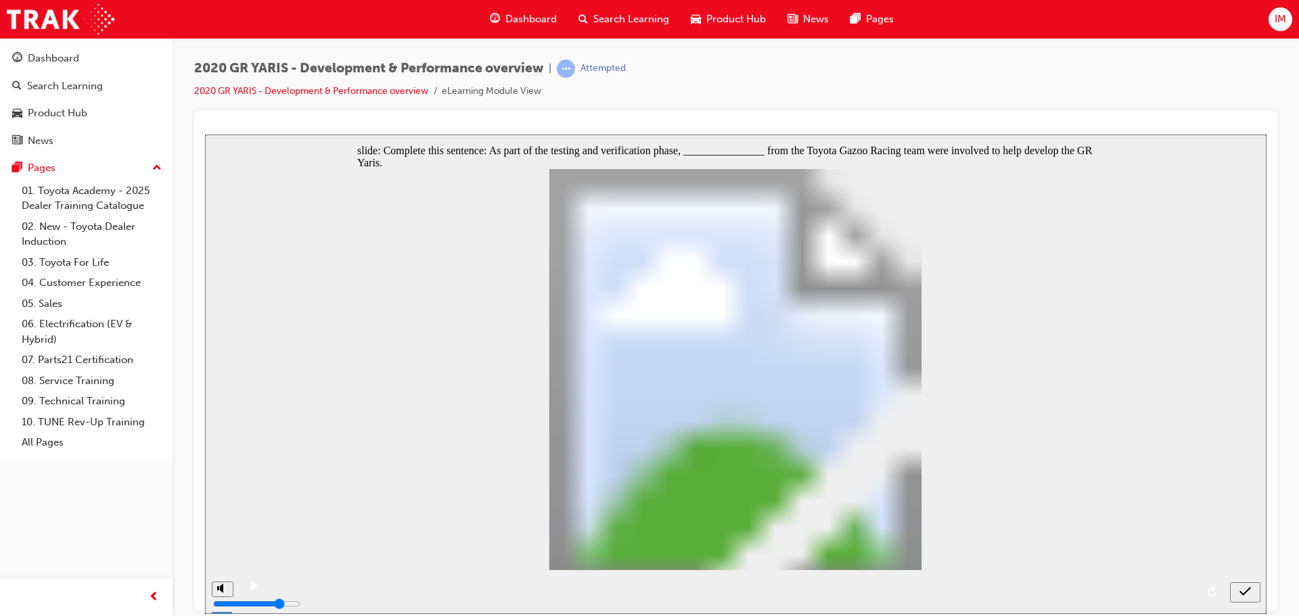
radio input "true"
click at [1235, 589] on div "submit" at bounding box center [1245, 592] width 20 height 14
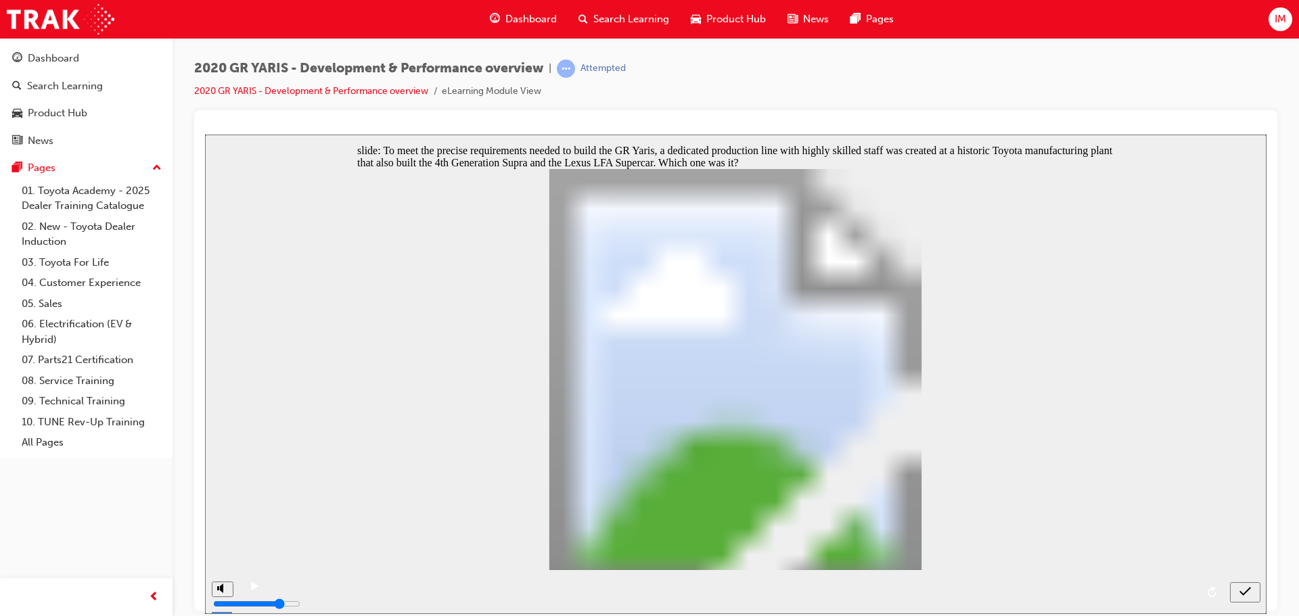
click at [1243, 590] on icon "submit" at bounding box center [1244, 591] width 11 height 12
radio input "false"
radio input "true"
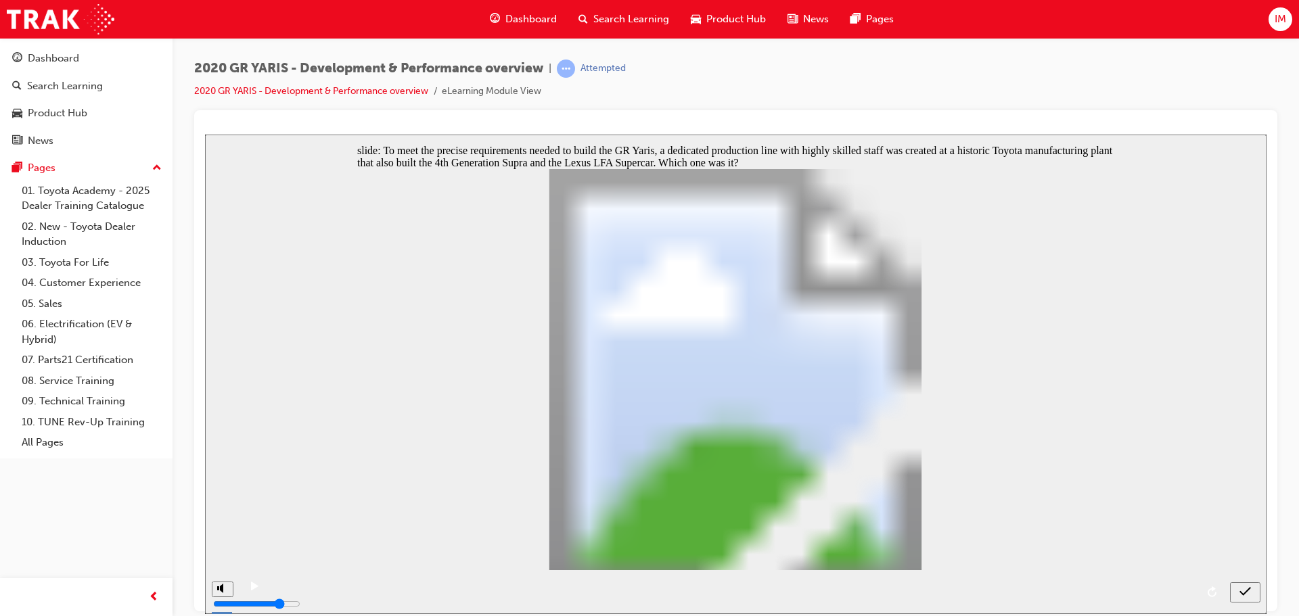
click at [1238, 589] on div "submit" at bounding box center [1245, 592] width 20 height 14
radio input "true"
click at [1236, 585] on div "submit" at bounding box center [1245, 592] width 20 height 14
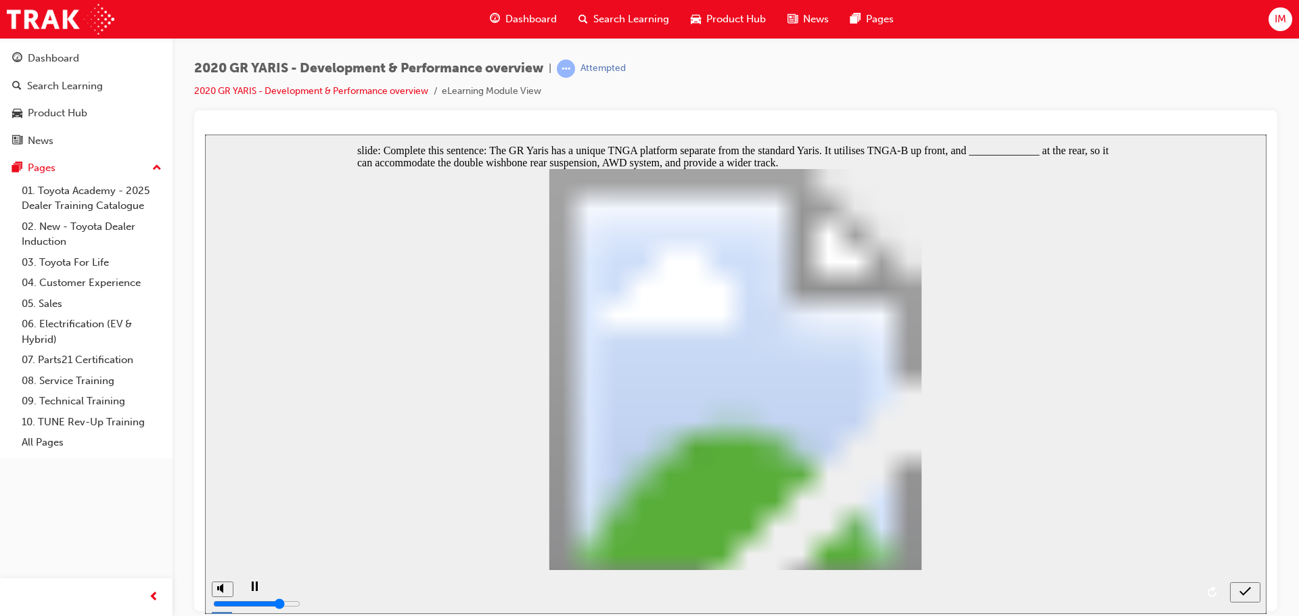
radio input "true"
click at [1235, 589] on div "submit" at bounding box center [1245, 592] width 20 height 14
drag, startPoint x: 779, startPoint y: 484, endPoint x: 758, endPoint y: 487, distance: 21.1
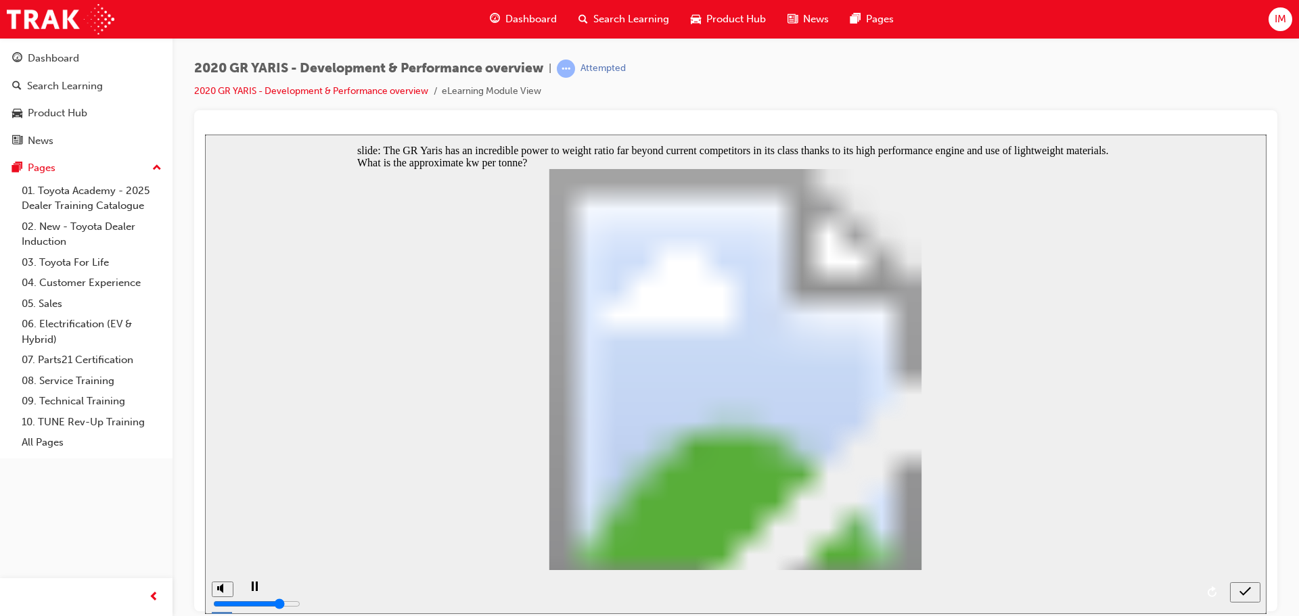
radio input "true"
click at [1235, 593] on div "submit" at bounding box center [1245, 592] width 20 height 14
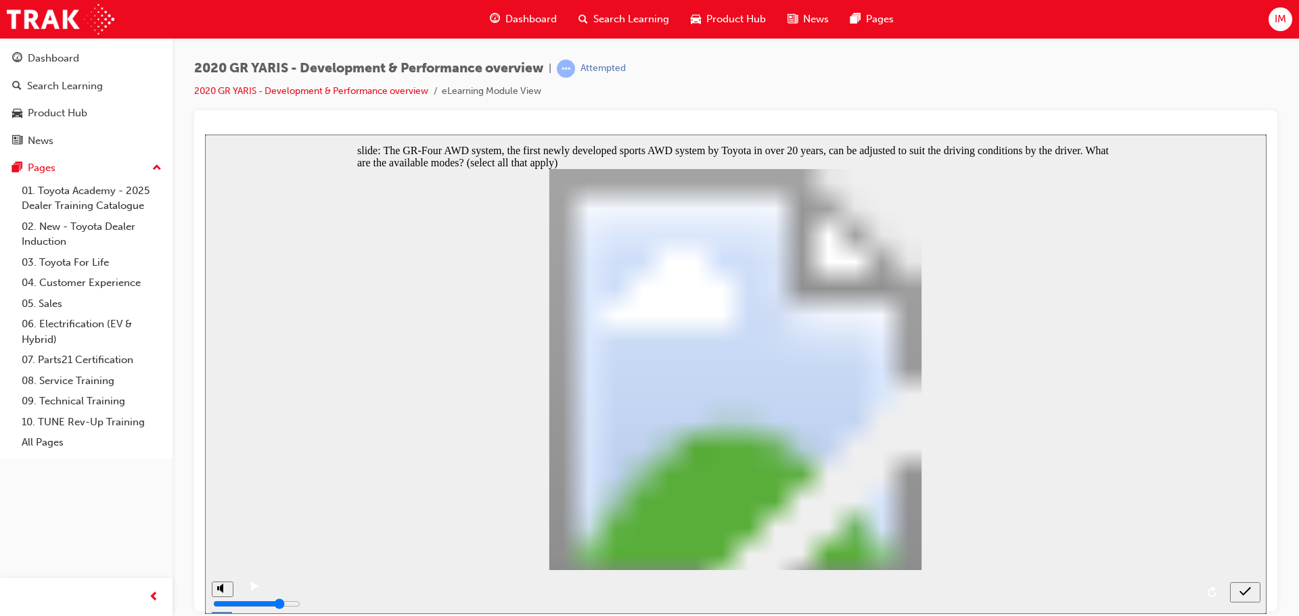
checkbox input "true"
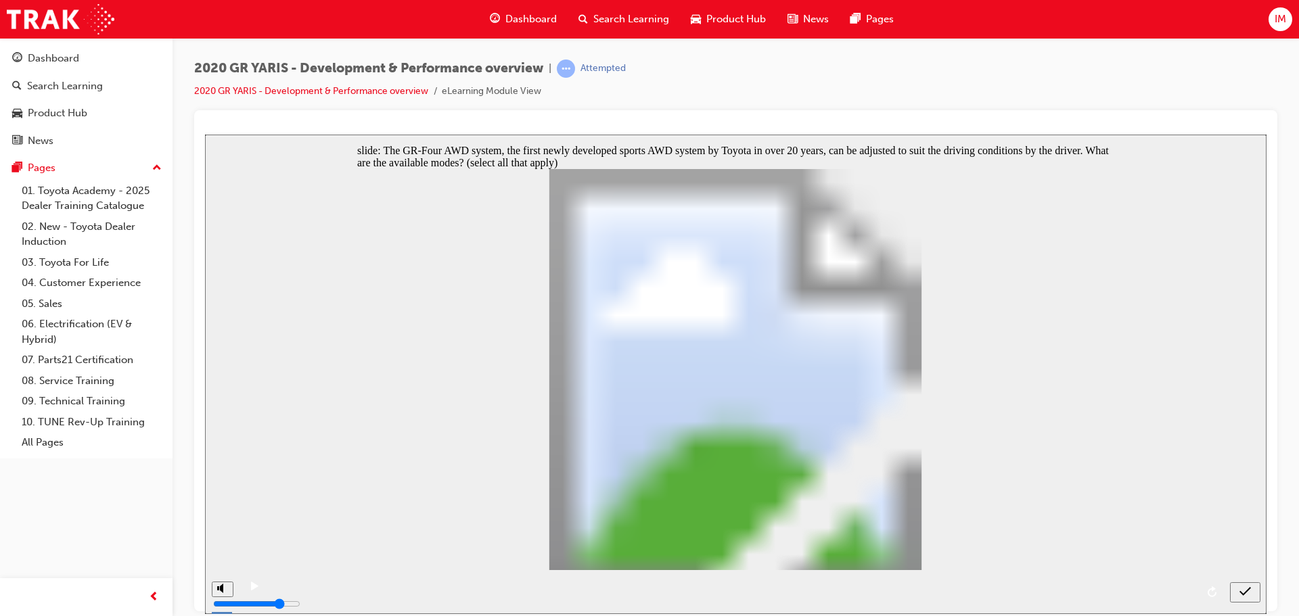
checkbox input "true"
click at [1240, 594] on icon "submit" at bounding box center [1244, 591] width 11 height 12
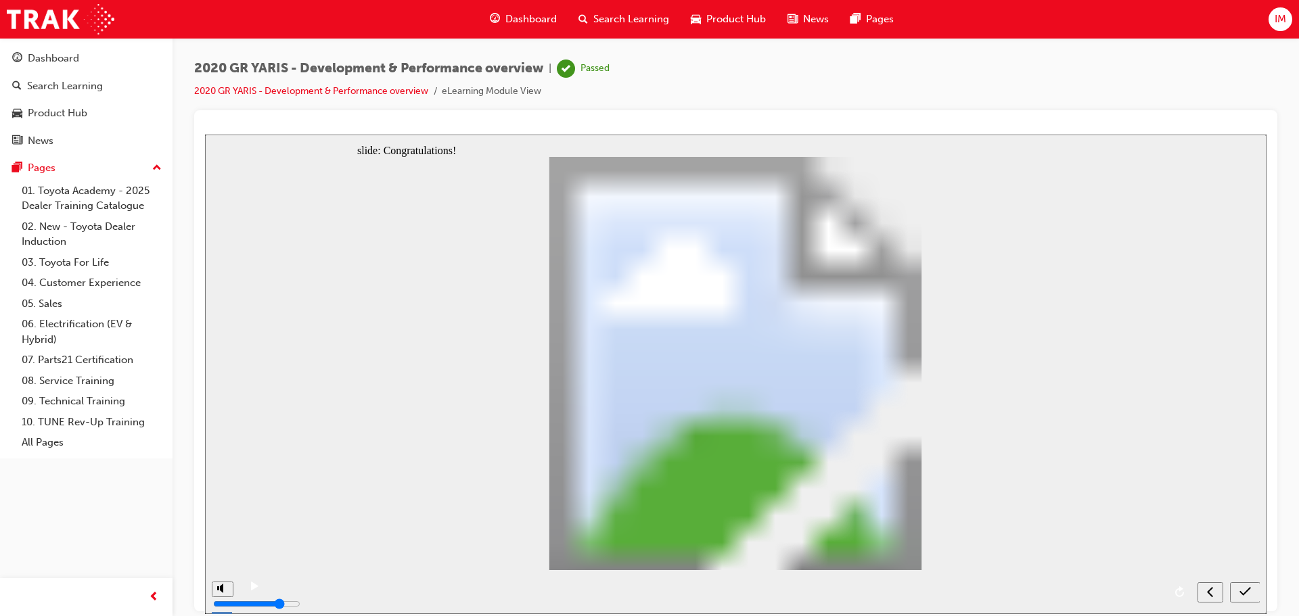
click at [699, 22] on span "car-icon" at bounding box center [696, 19] width 10 height 17
